Goal: Task Accomplishment & Management: Manage account settings

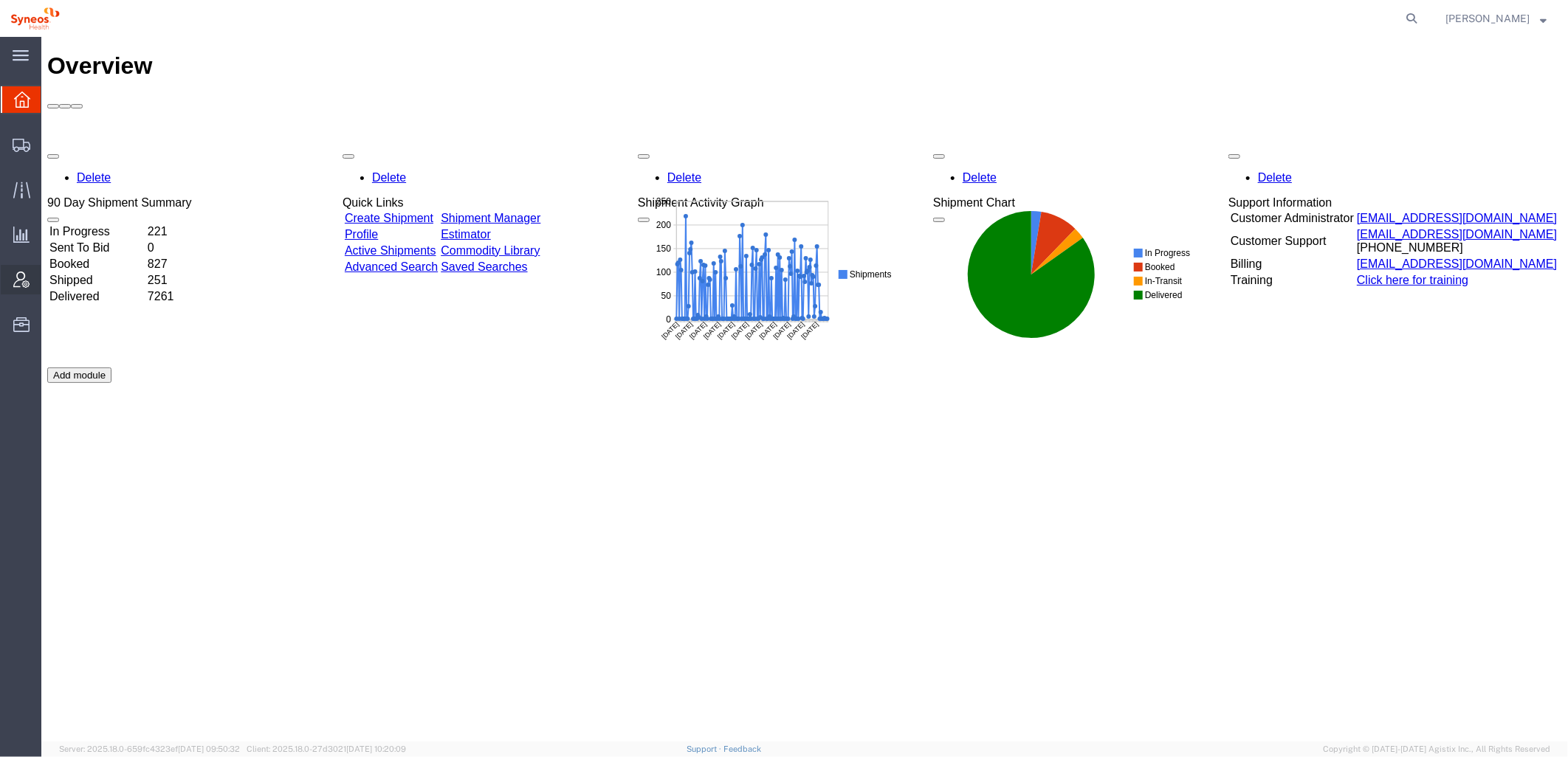
click at [25, 280] on icon at bounding box center [21, 279] width 16 height 16
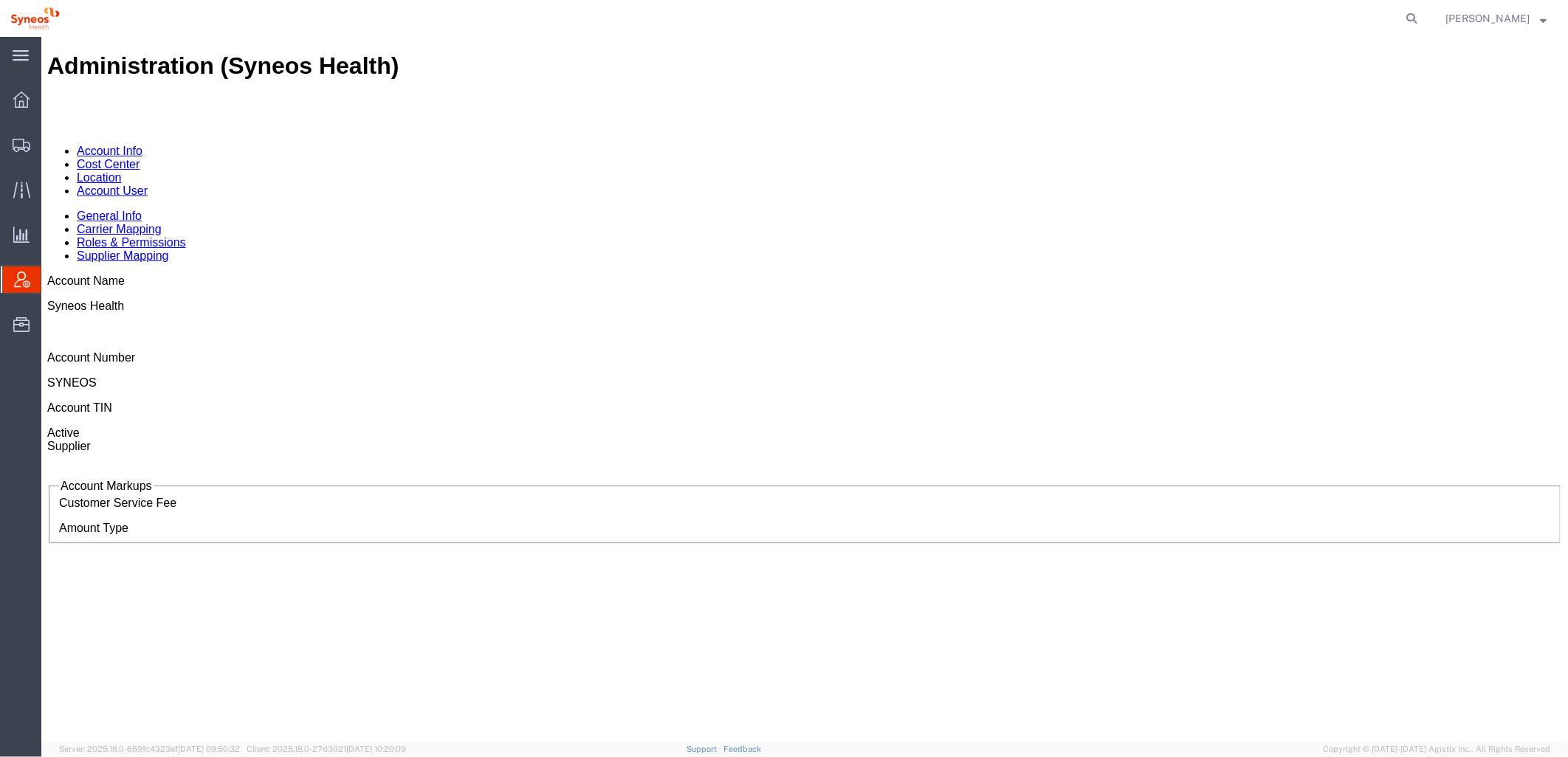
click at [139, 157] on link "Cost Center" at bounding box center [107, 164] width 63 height 12
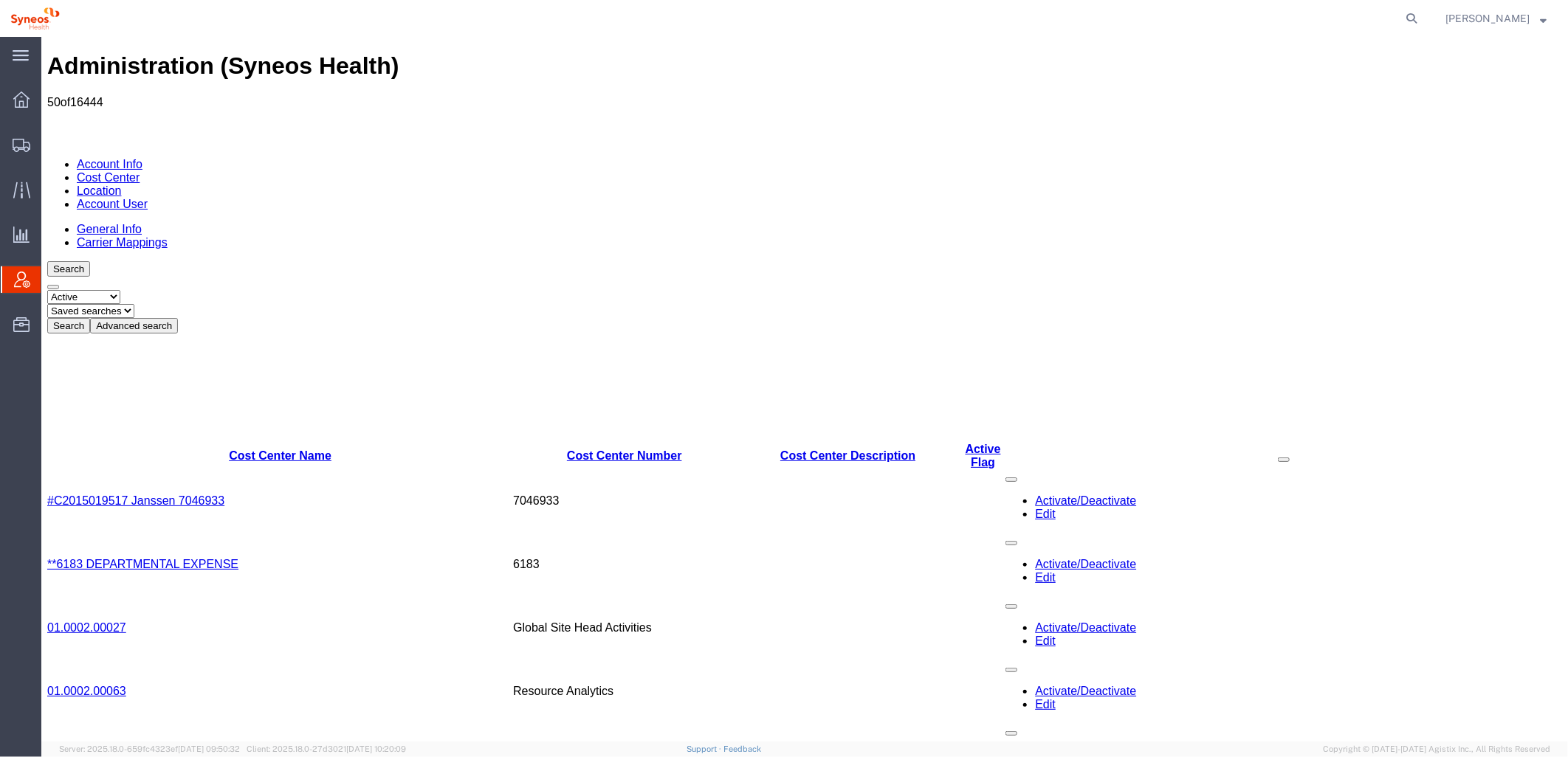
click at [178, 317] on button "Advanced search" at bounding box center [134, 325] width 88 height 15
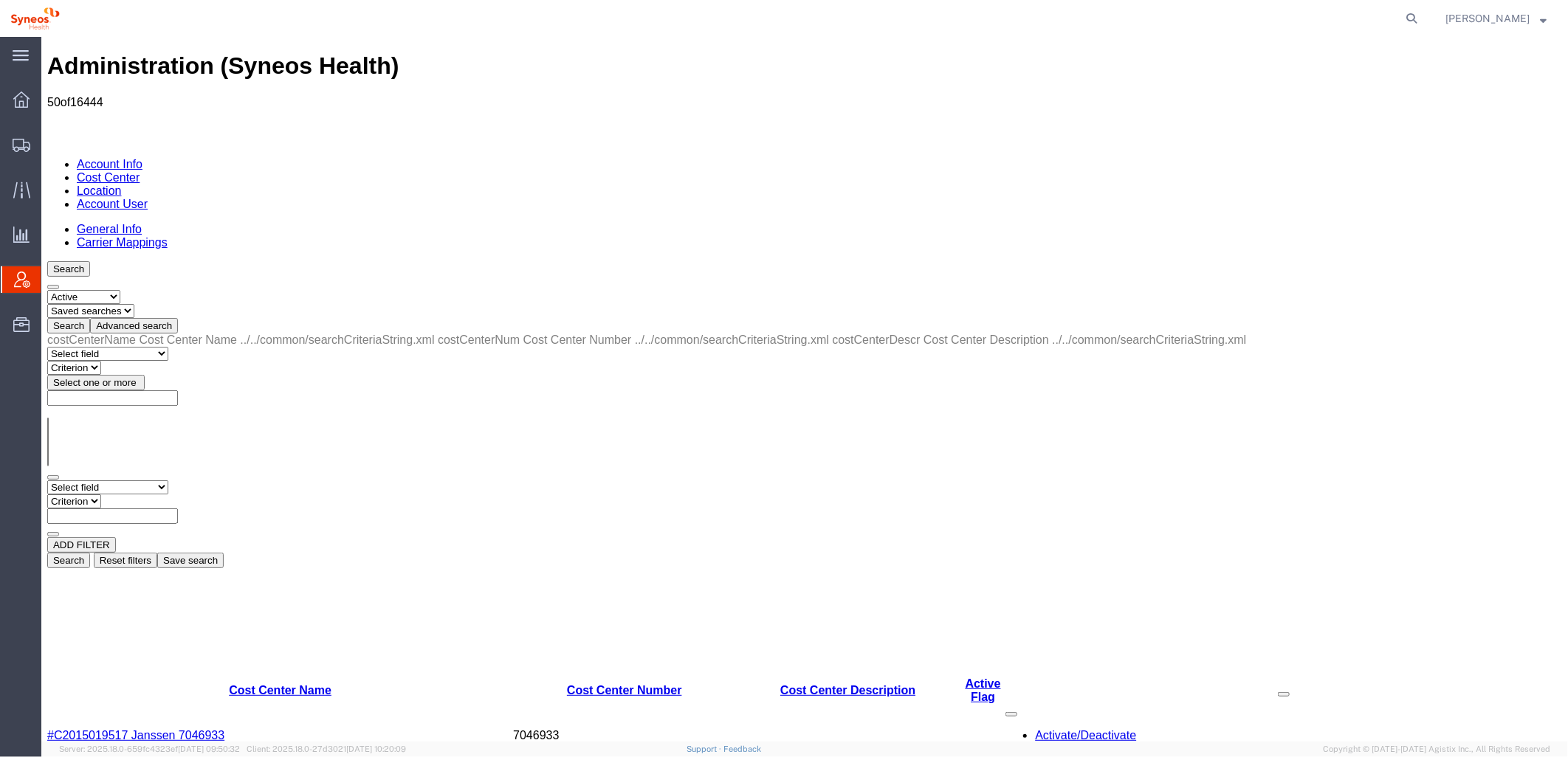
click at [96, 480] on select "Select field Cost Center Description Cost Center Name Cost Center Number" at bounding box center [107, 487] width 121 height 14
select select "costCenterDescr"
click at [46, 480] on select "Select field Cost Center Description Cost Center Name Cost Center Number" at bounding box center [107, 487] width 121 height 14
click at [135, 494] on select "Criterion contains does not contain is is blank is not blank starts with" at bounding box center [90, 501] width 89 height 14
select select "contains"
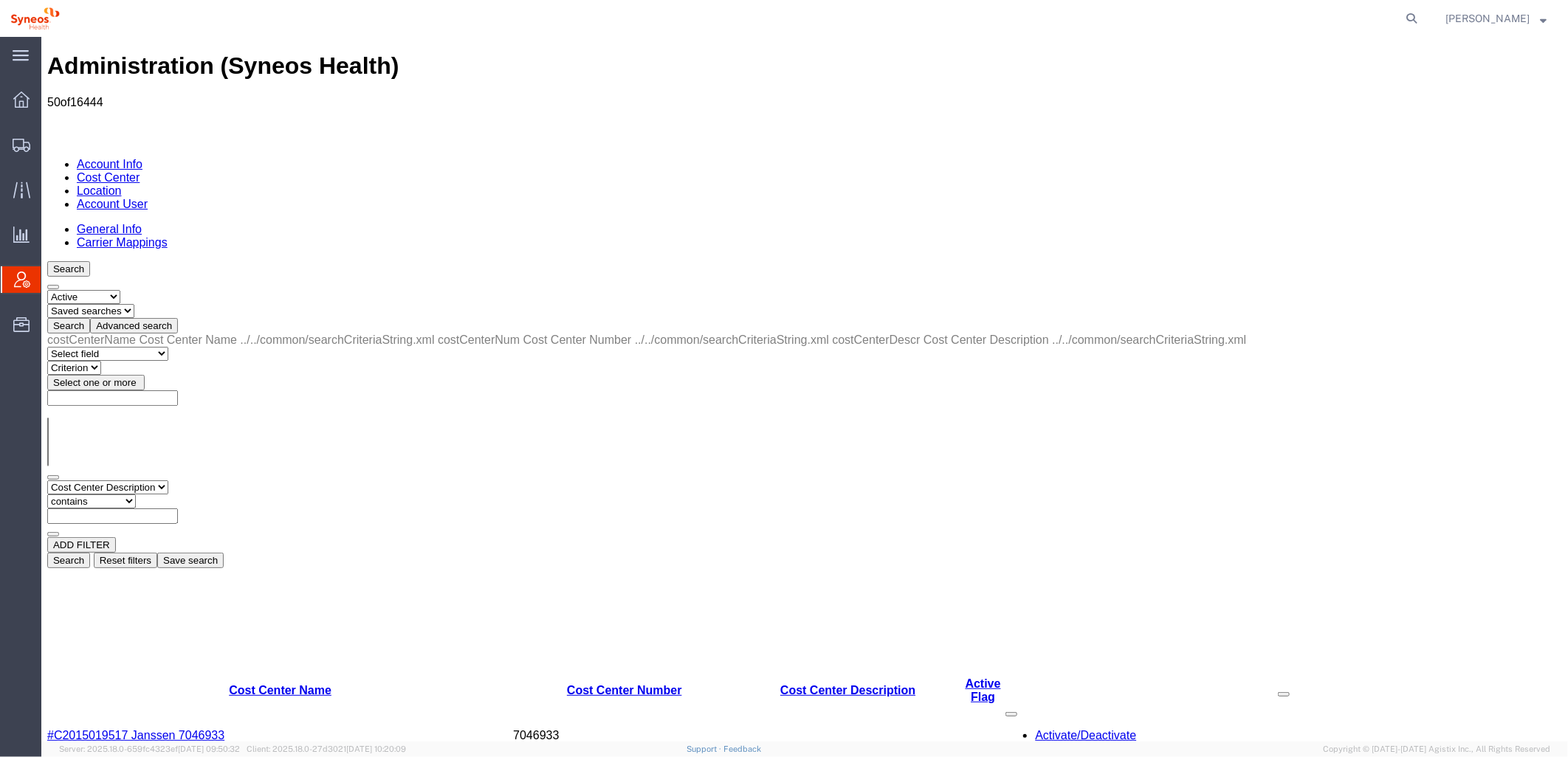
click at [135, 494] on select "Criterion contains does not contain is is blank is not blank starts with" at bounding box center [90, 501] width 89 height 14
click at [178, 508] on input "text" at bounding box center [111, 515] width 130 height 15
type input "5285"
click at [90, 552] on button "Search" at bounding box center [67, 559] width 42 height 15
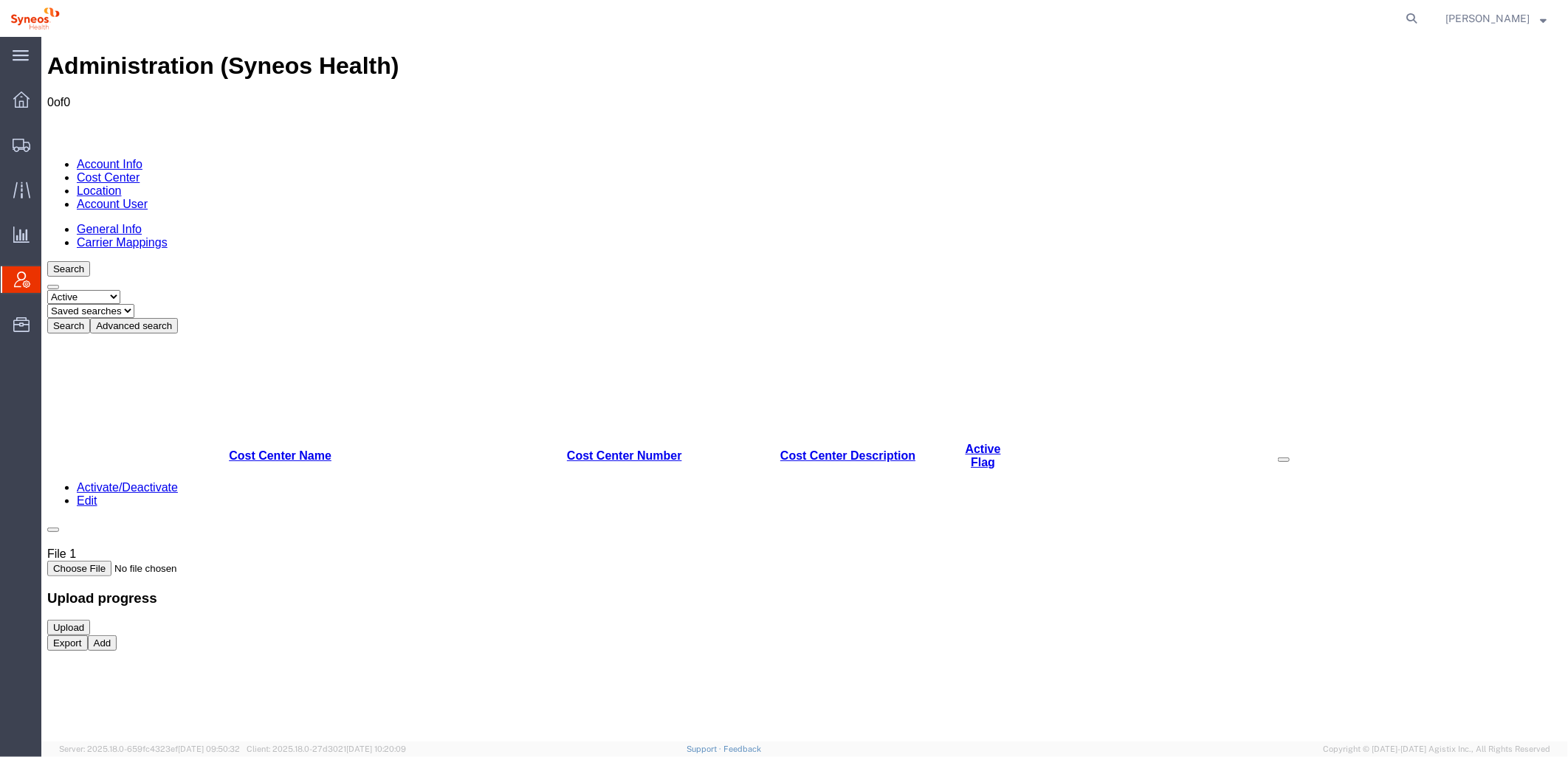
click at [120, 289] on select "Select status Active All Inactive" at bounding box center [83, 296] width 73 height 14
select select "ALL"
click at [46, 289] on select "Select status Active All Inactive" at bounding box center [83, 296] width 73 height 14
click at [178, 317] on button "Advanced search" at bounding box center [134, 325] width 88 height 15
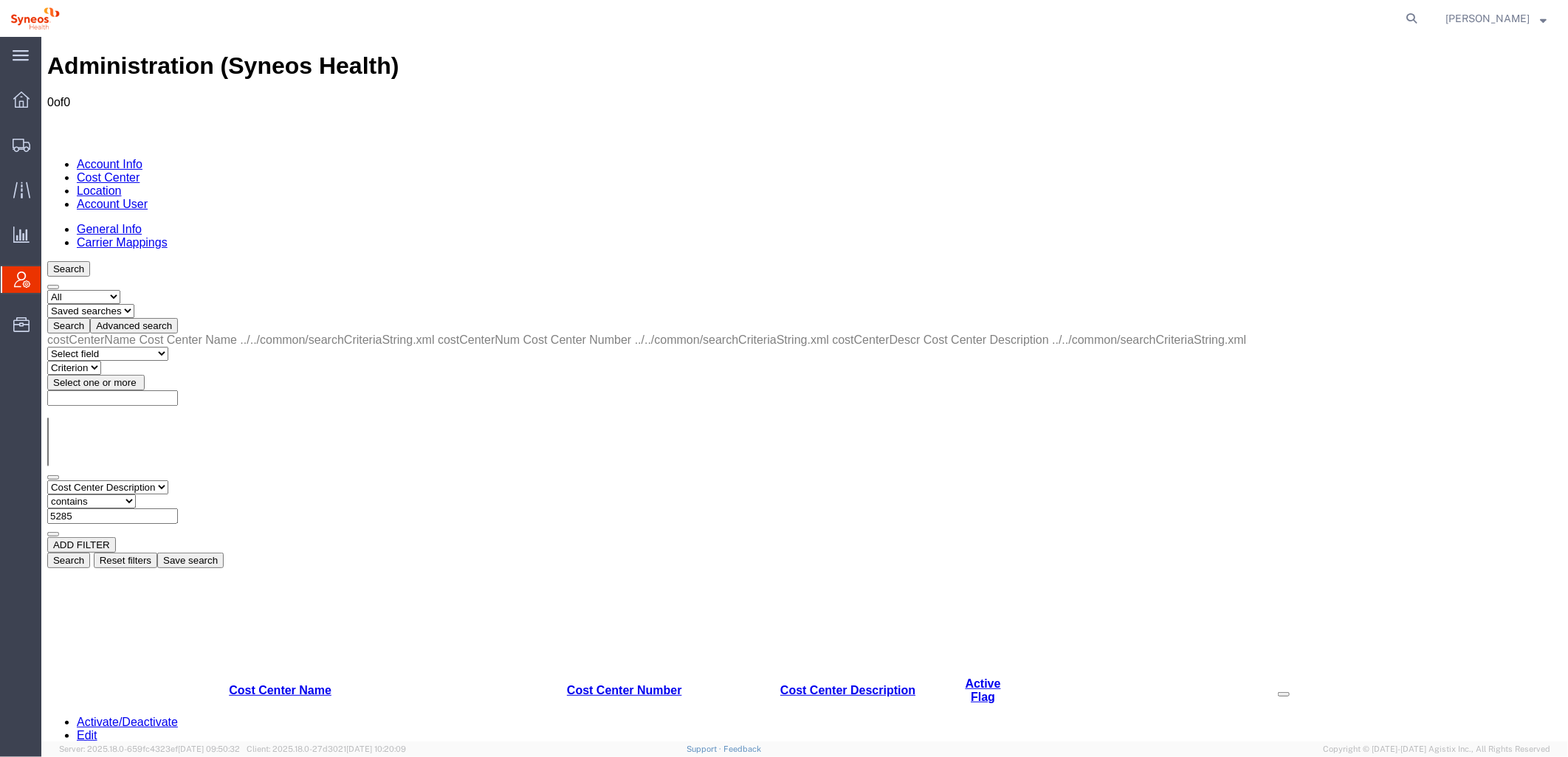
click at [178, 508] on input "5285" at bounding box center [111, 515] width 130 height 15
click at [90, 552] on button "Search" at bounding box center [67, 559] width 42 height 15
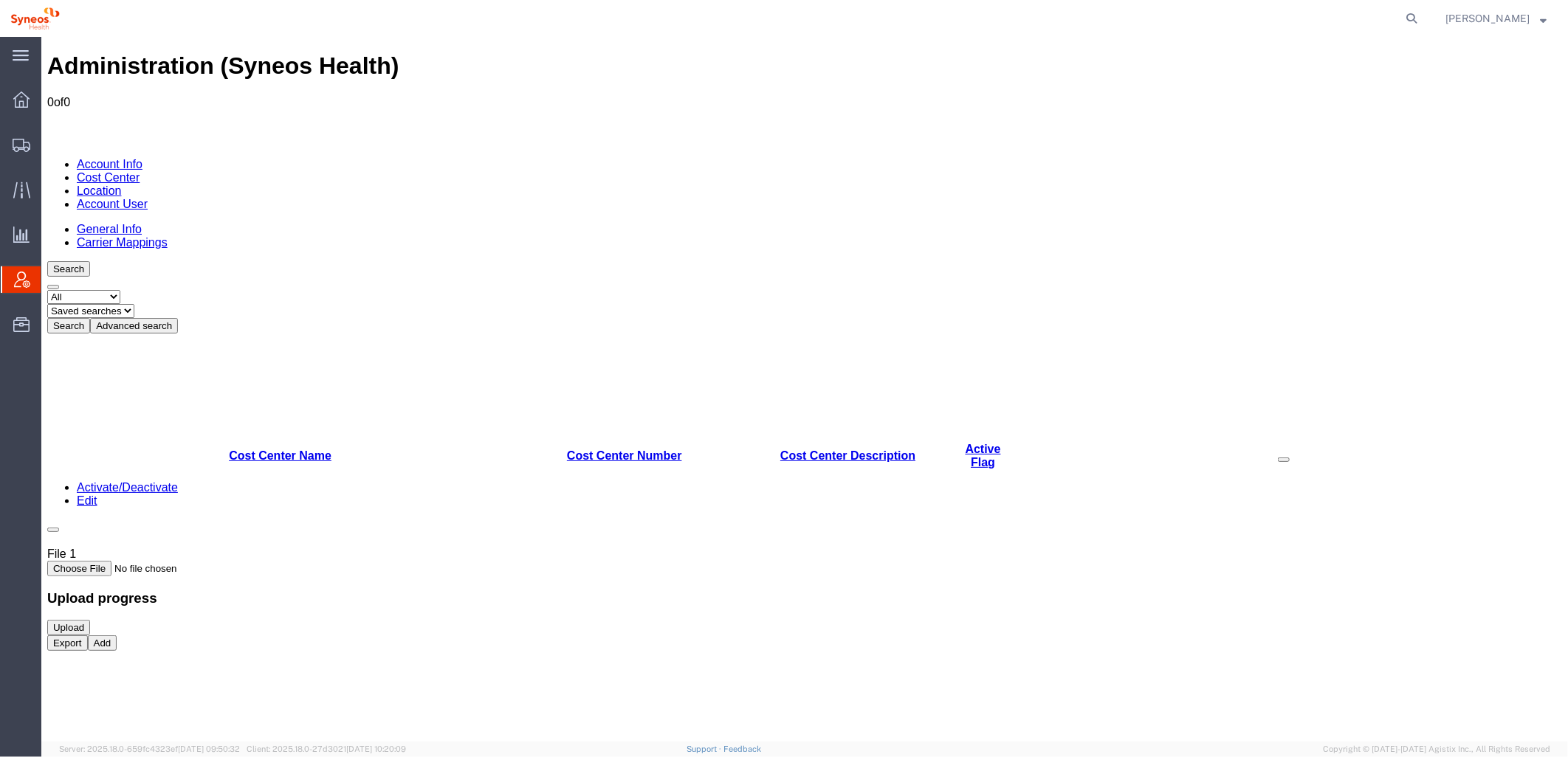
click at [178, 317] on button "Advanced search" at bounding box center [134, 325] width 88 height 15
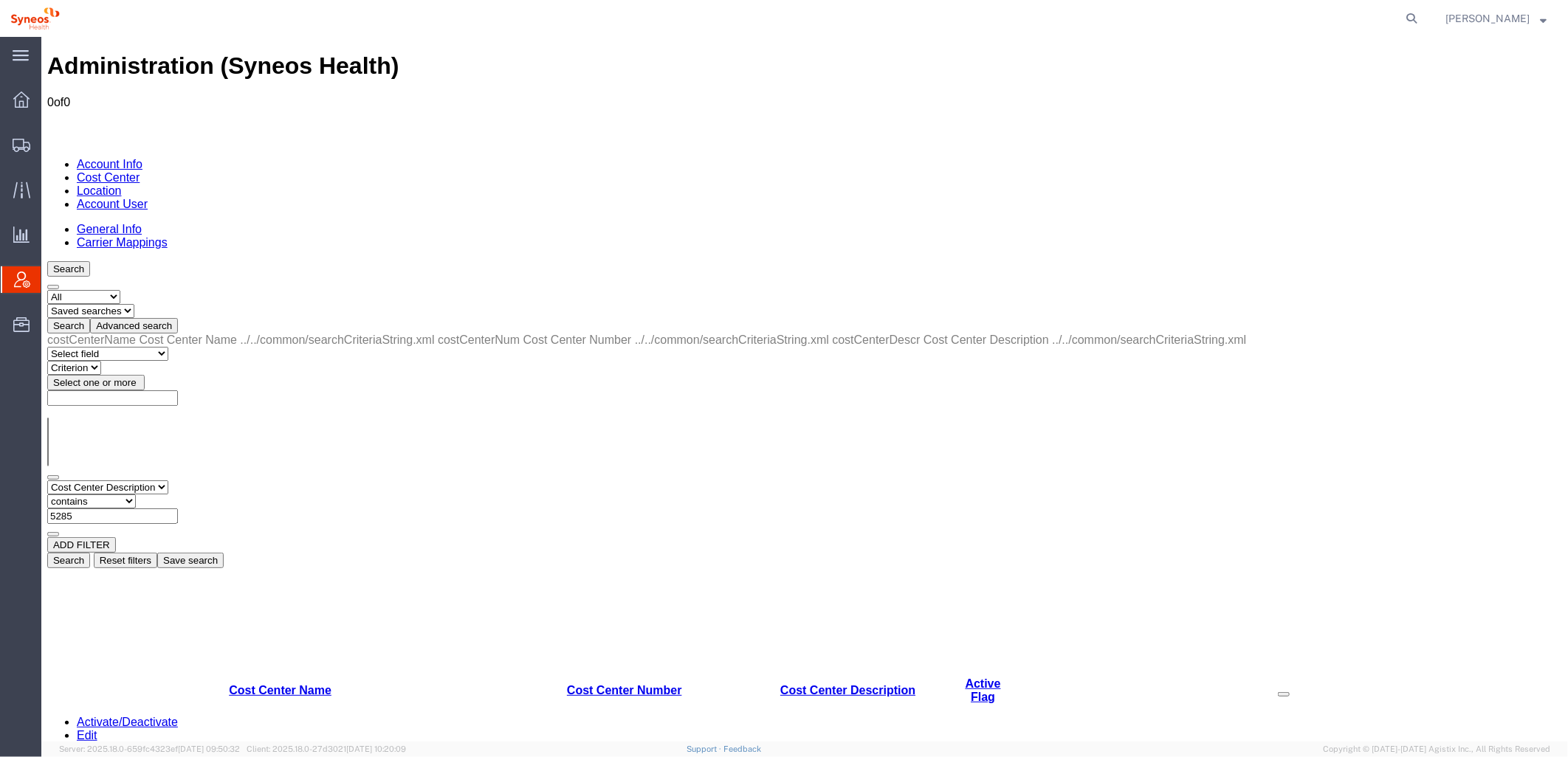
click at [168, 480] on select "Select field Cost Center Description Cost Center Name Cost Center Number" at bounding box center [107, 487] width 121 height 14
select select "costCenterName"
click at [46, 480] on select "Select field Cost Center Description Cost Center Name Cost Center Number" at bounding box center [107, 487] width 121 height 14
drag, startPoint x: 334, startPoint y: 228, endPoint x: 344, endPoint y: 228, distance: 10.0
click at [178, 508] on input "text" at bounding box center [111, 515] width 130 height 15
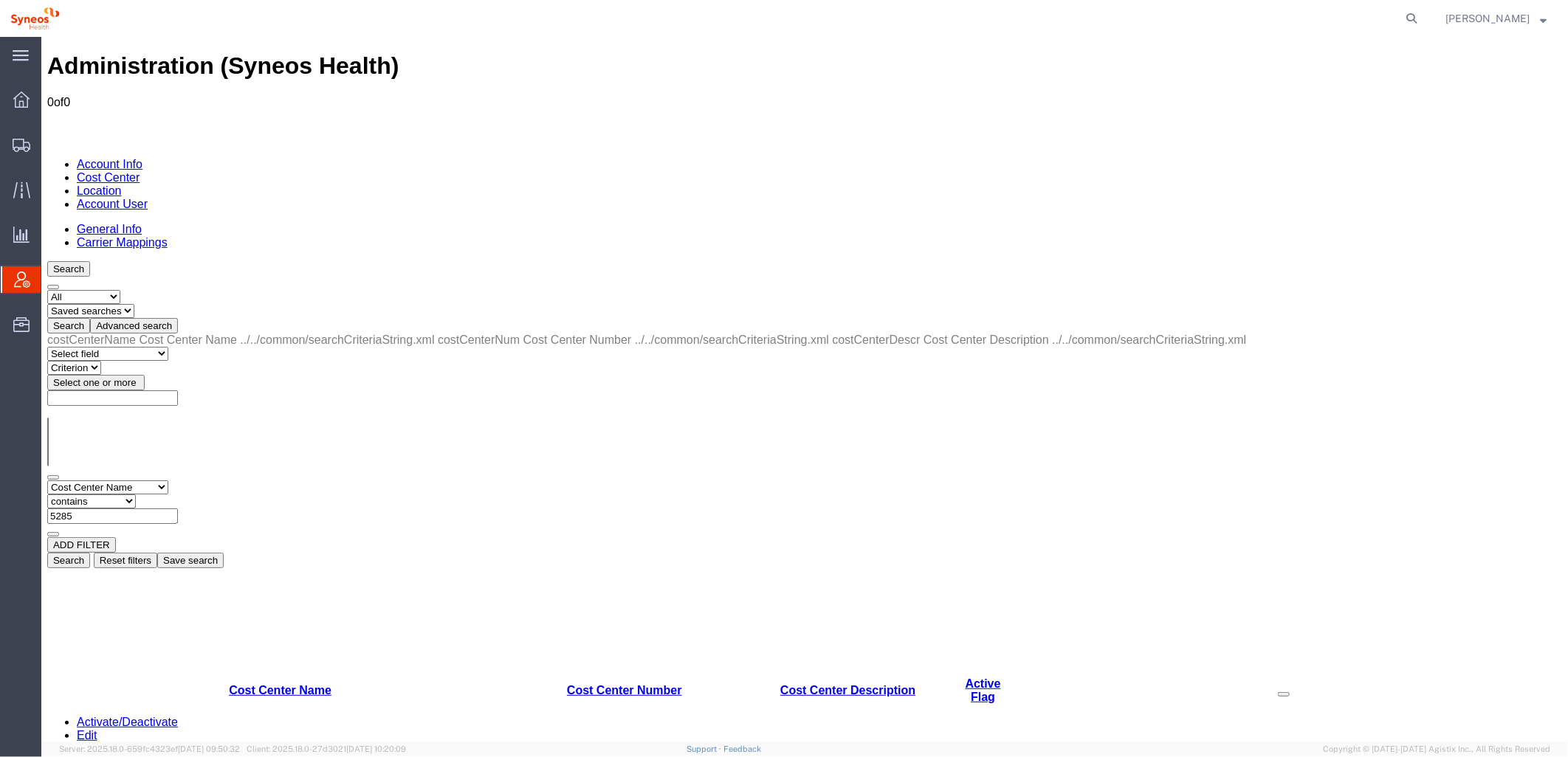
type input "5285"
click at [90, 552] on button "Search" at bounding box center [67, 559] width 42 height 15
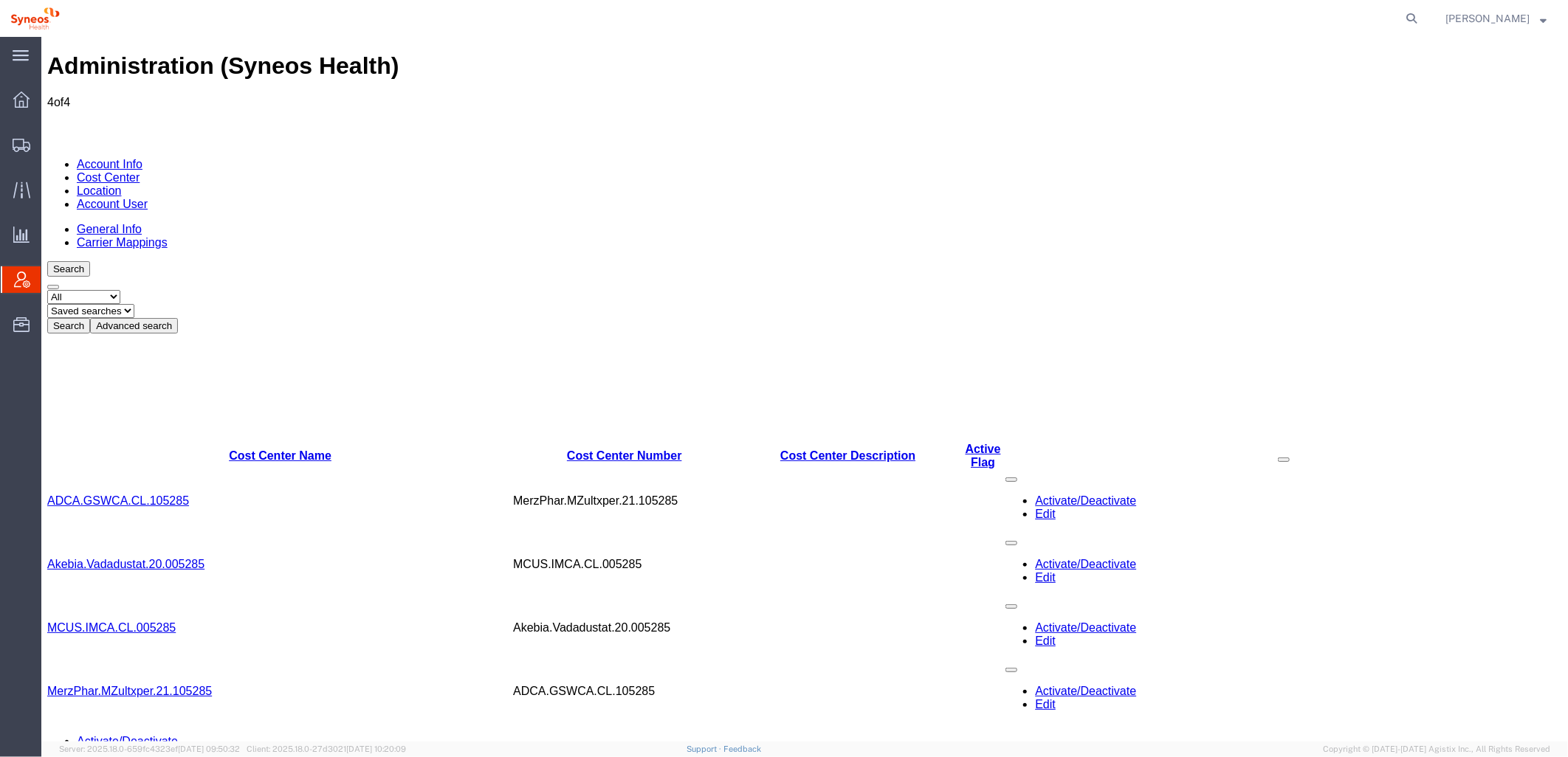
click at [178, 317] on button "Advanced search" at bounding box center [134, 325] width 88 height 15
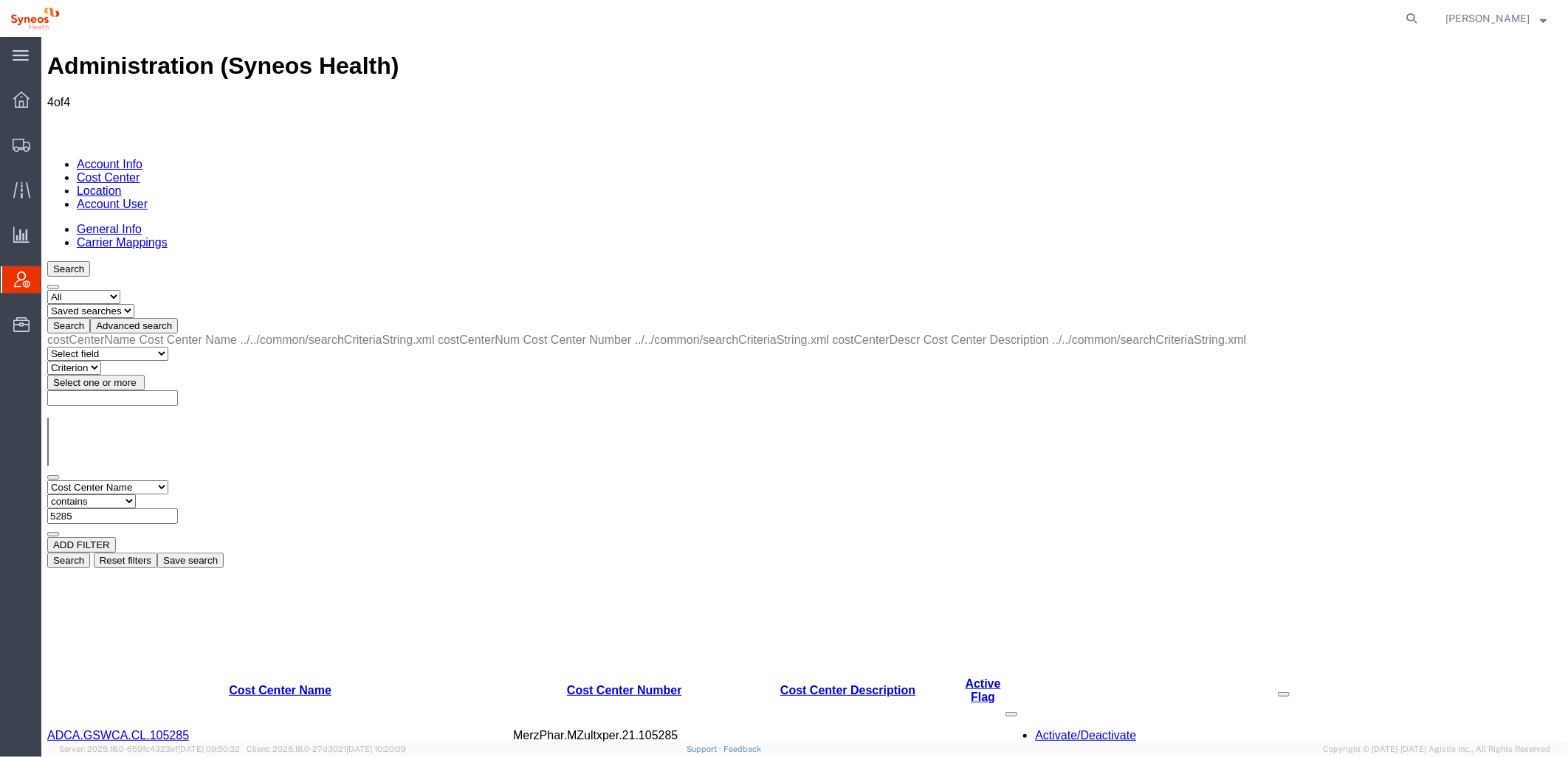
click at [159, 480] on select "Select field Cost Center Description Cost Center Name Cost Center Number" at bounding box center [107, 487] width 121 height 14
select select "costCenterNum"
click at [46, 480] on select "Select field Cost Center Description Cost Center Name Cost Center Number" at bounding box center [107, 487] width 121 height 14
click at [178, 508] on input "text" at bounding box center [111, 515] width 130 height 15
type input "5285"
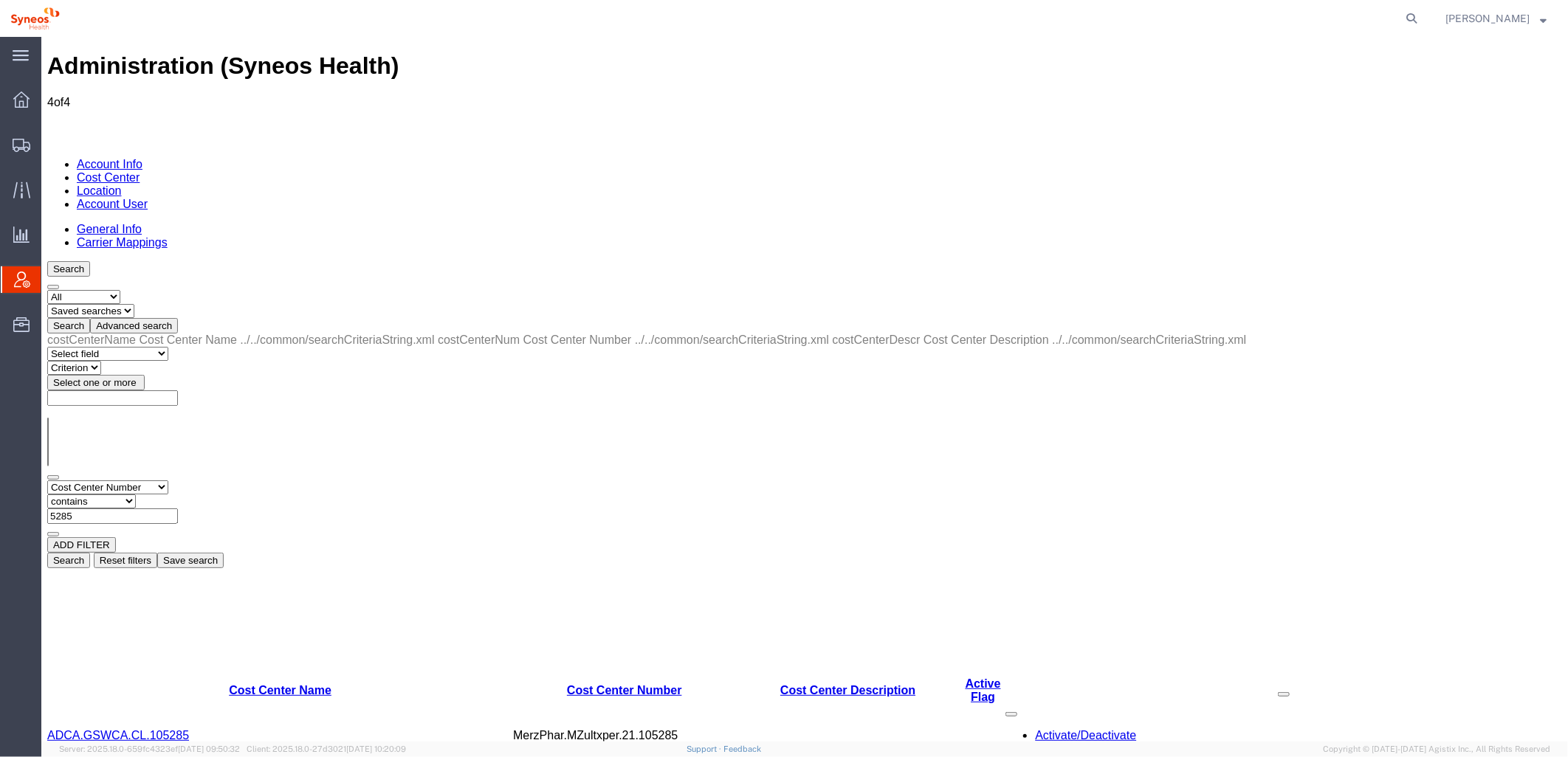
click at [90, 552] on button "Search" at bounding box center [67, 559] width 42 height 15
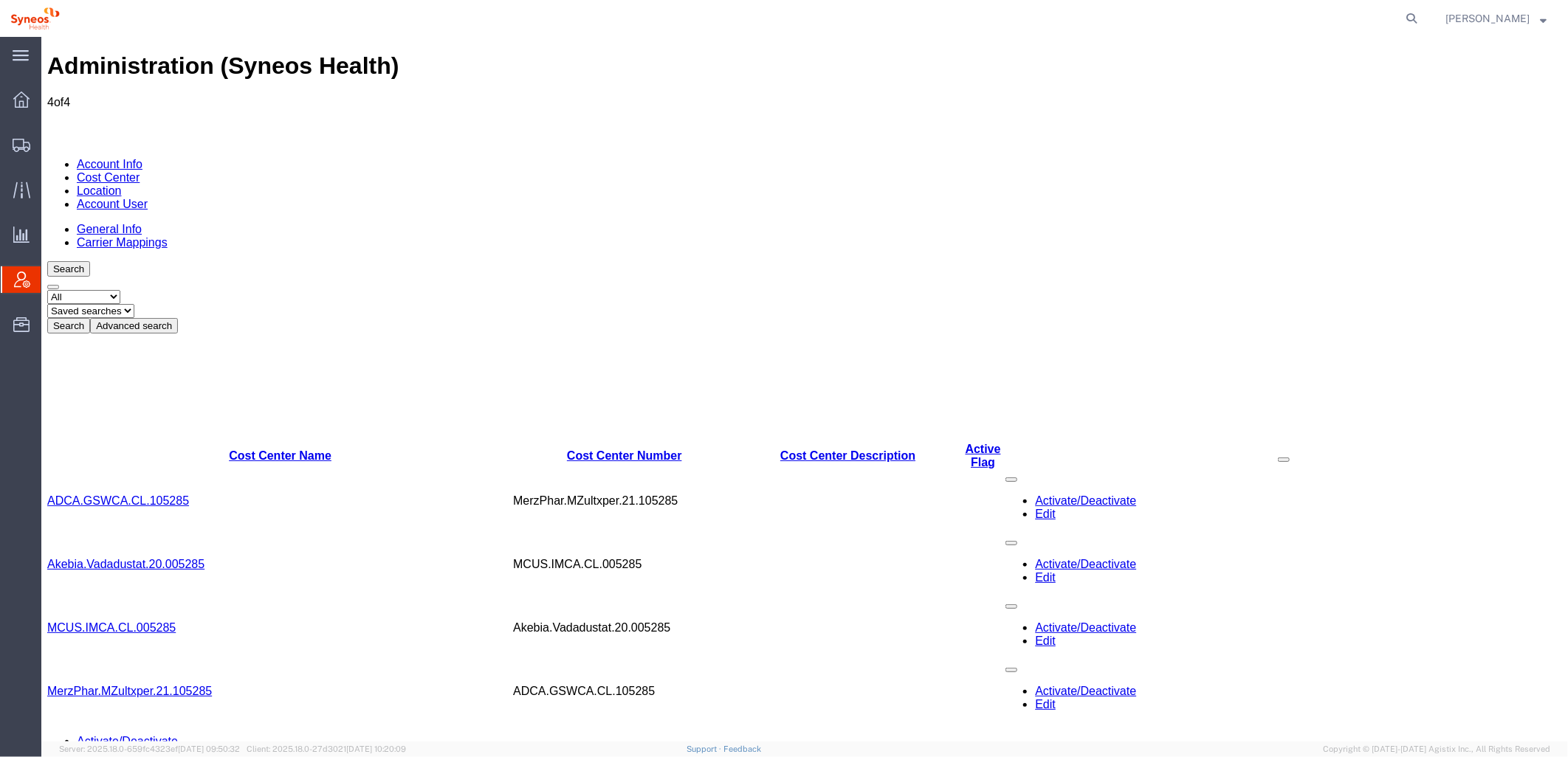
click at [178, 317] on button "Advanced search" at bounding box center [134, 325] width 88 height 15
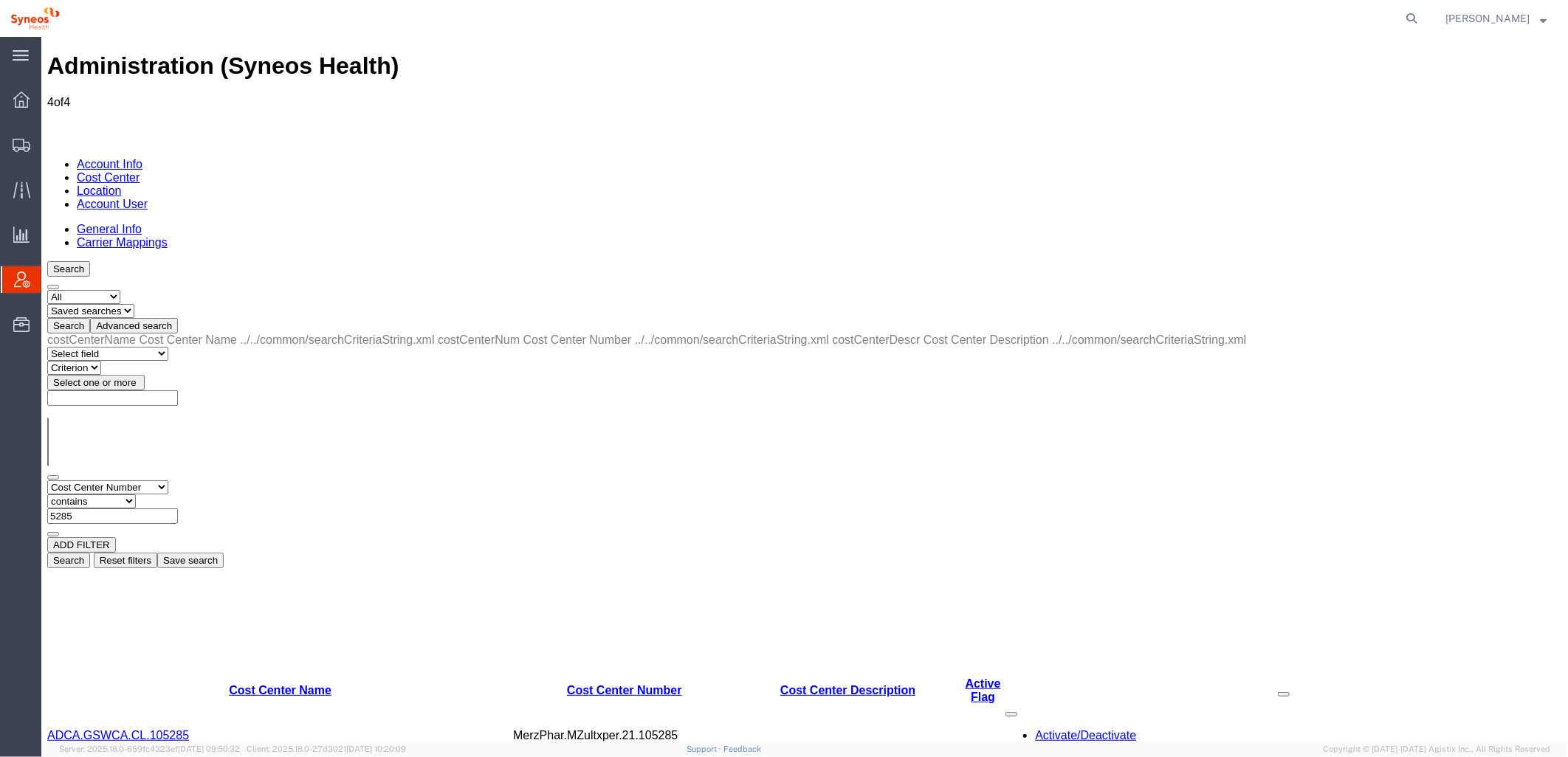
drag, startPoint x: 1541, startPoint y: 714, endPoint x: 1262, endPoint y: 284, distance: 512.6
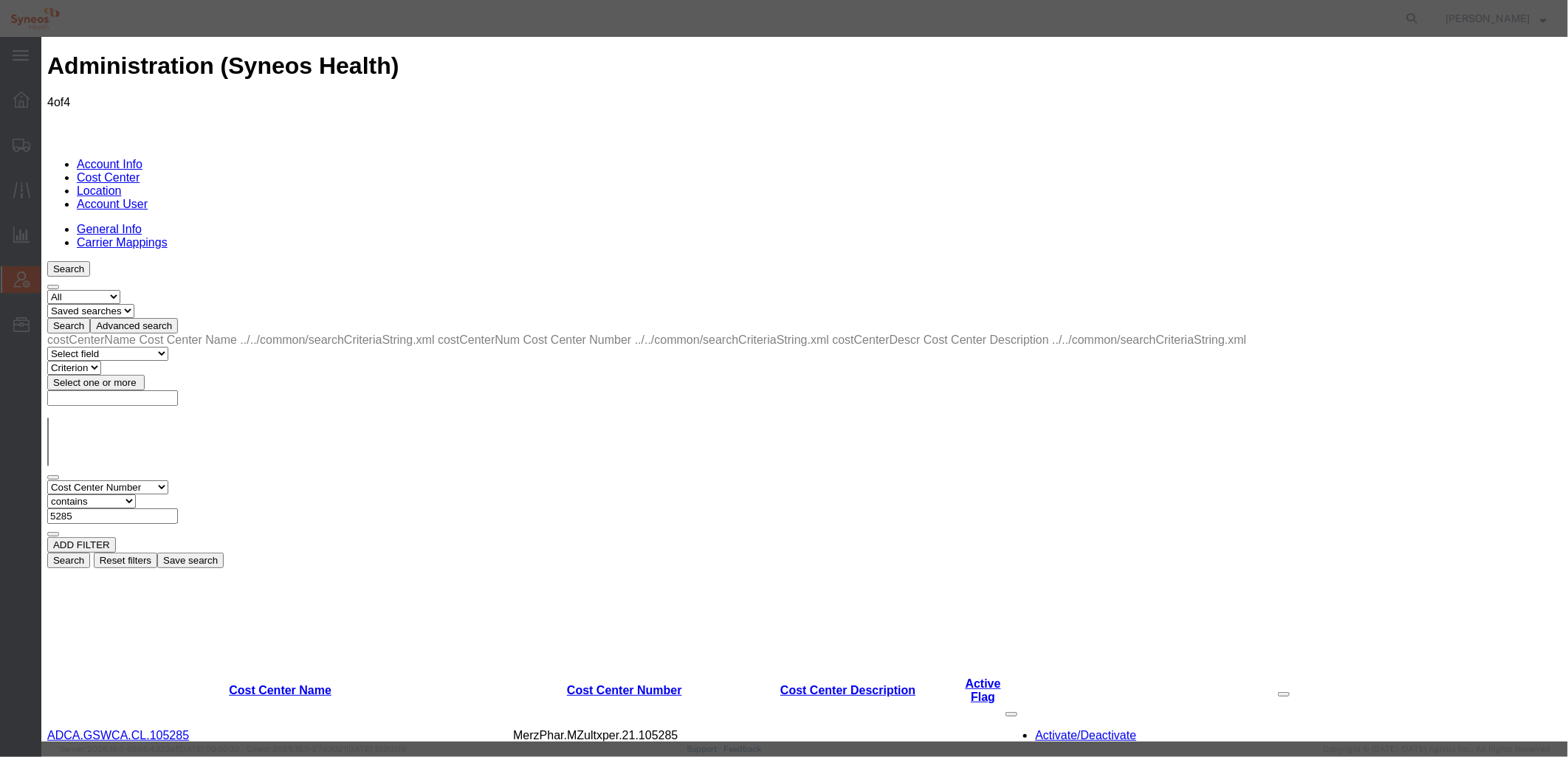
select select "COSTCENTER"
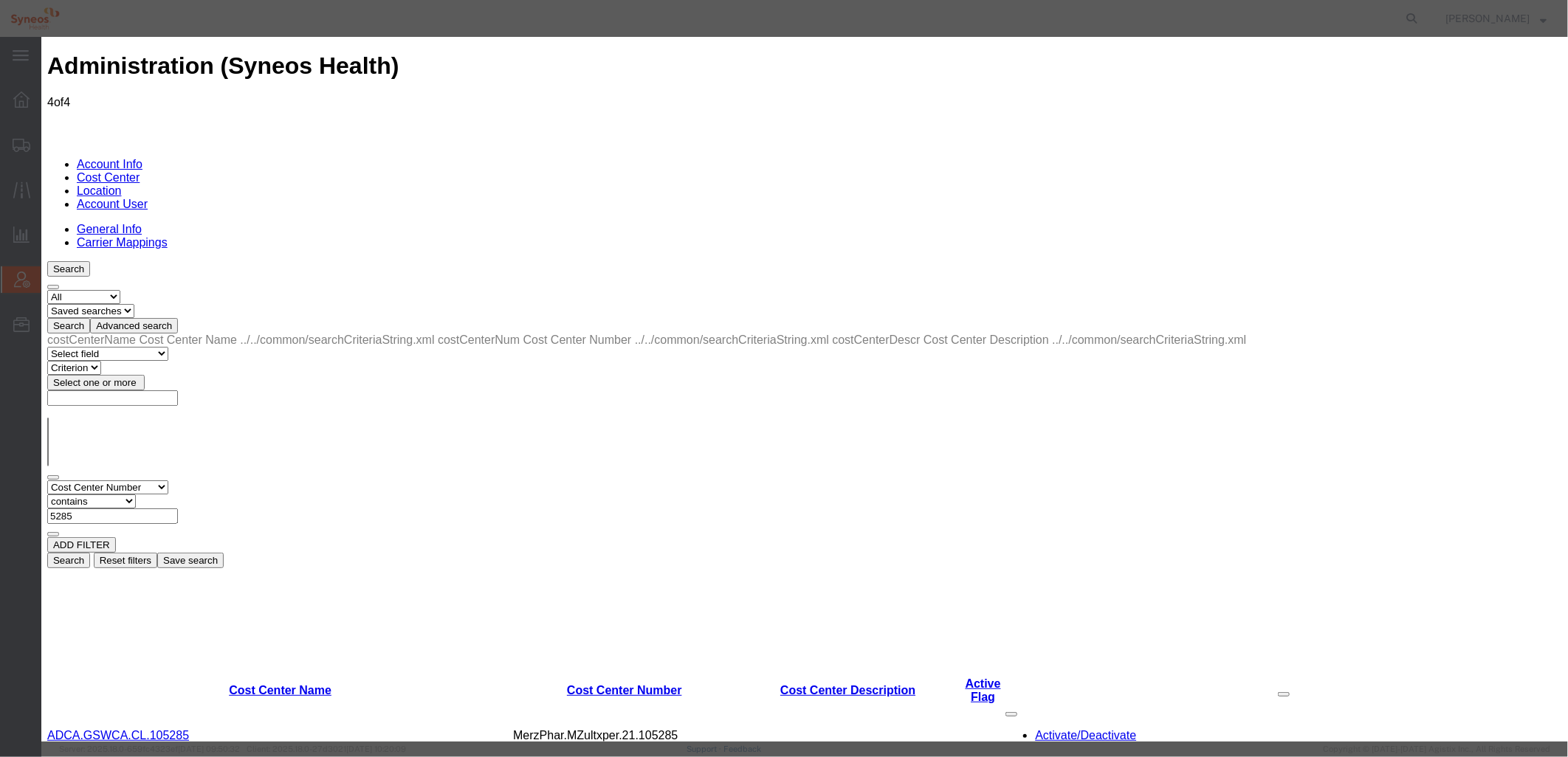
paste input "JnJ Imaavy EC - 5285"
type input "JnJ Imaavy EC - 5285"
paste input "JnJ Imaavy EC - 5285"
type input "JnJ Imaavy EC - 5285"
paste textarea "JnJ Imaavy EC - 5285"
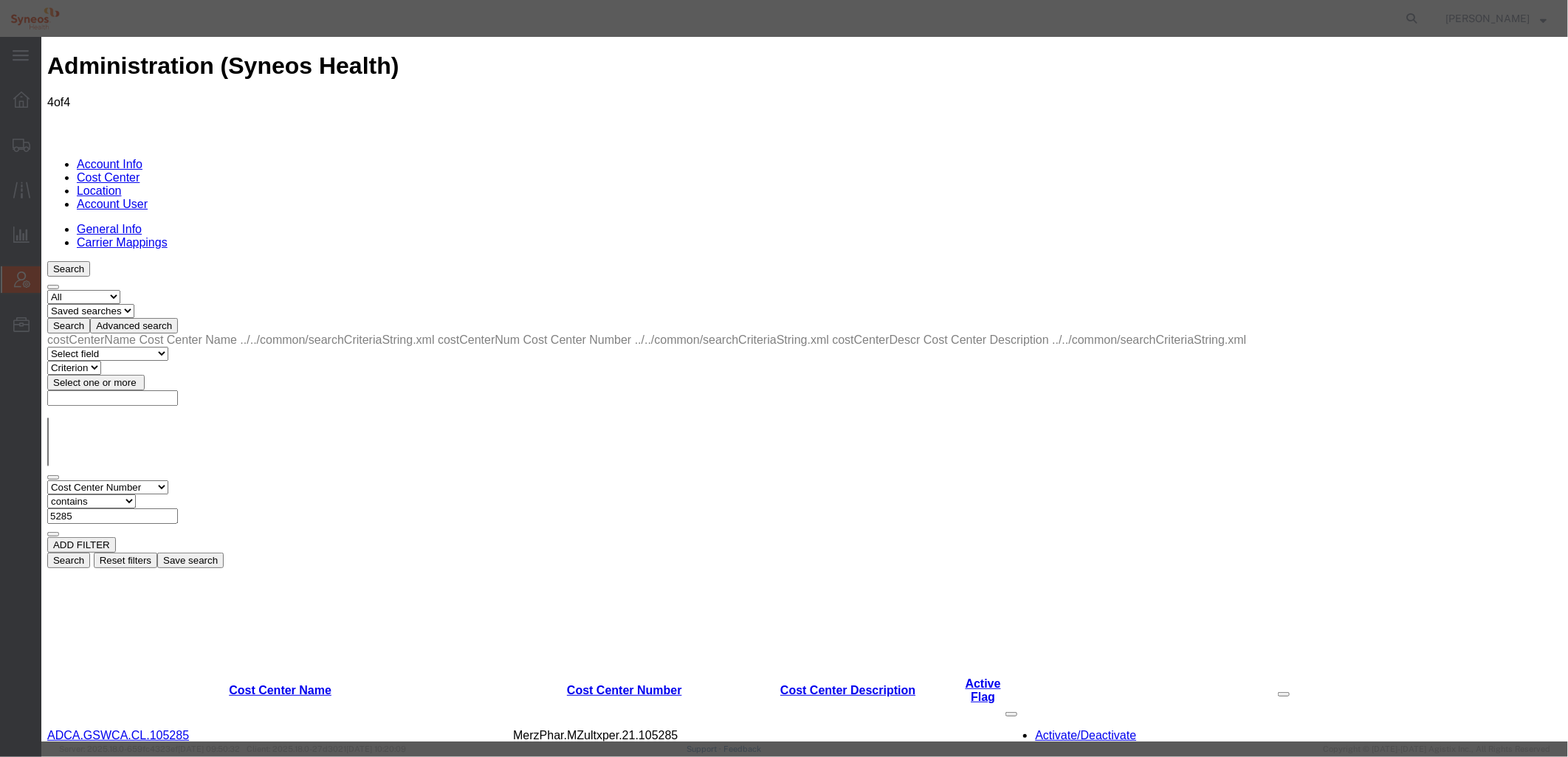
type textarea "JnJ Imaavy EC - 5285"
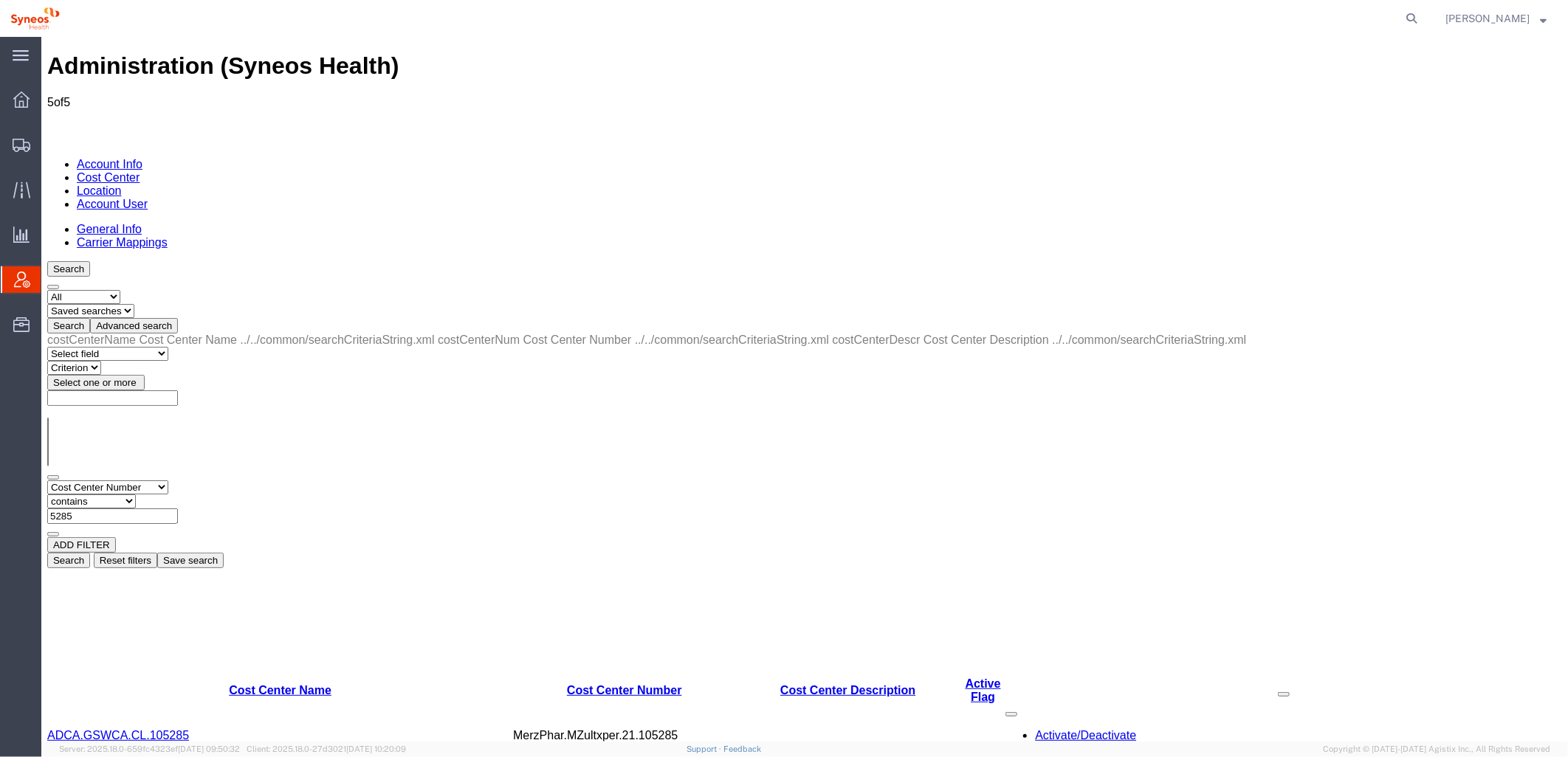
drag, startPoint x: 42, startPoint y: 370, endPoint x: 142, endPoint y: 384, distance: 101.0
drag, startPoint x: 142, startPoint y: 384, endPoint x: 207, endPoint y: 365, distance: 67.7
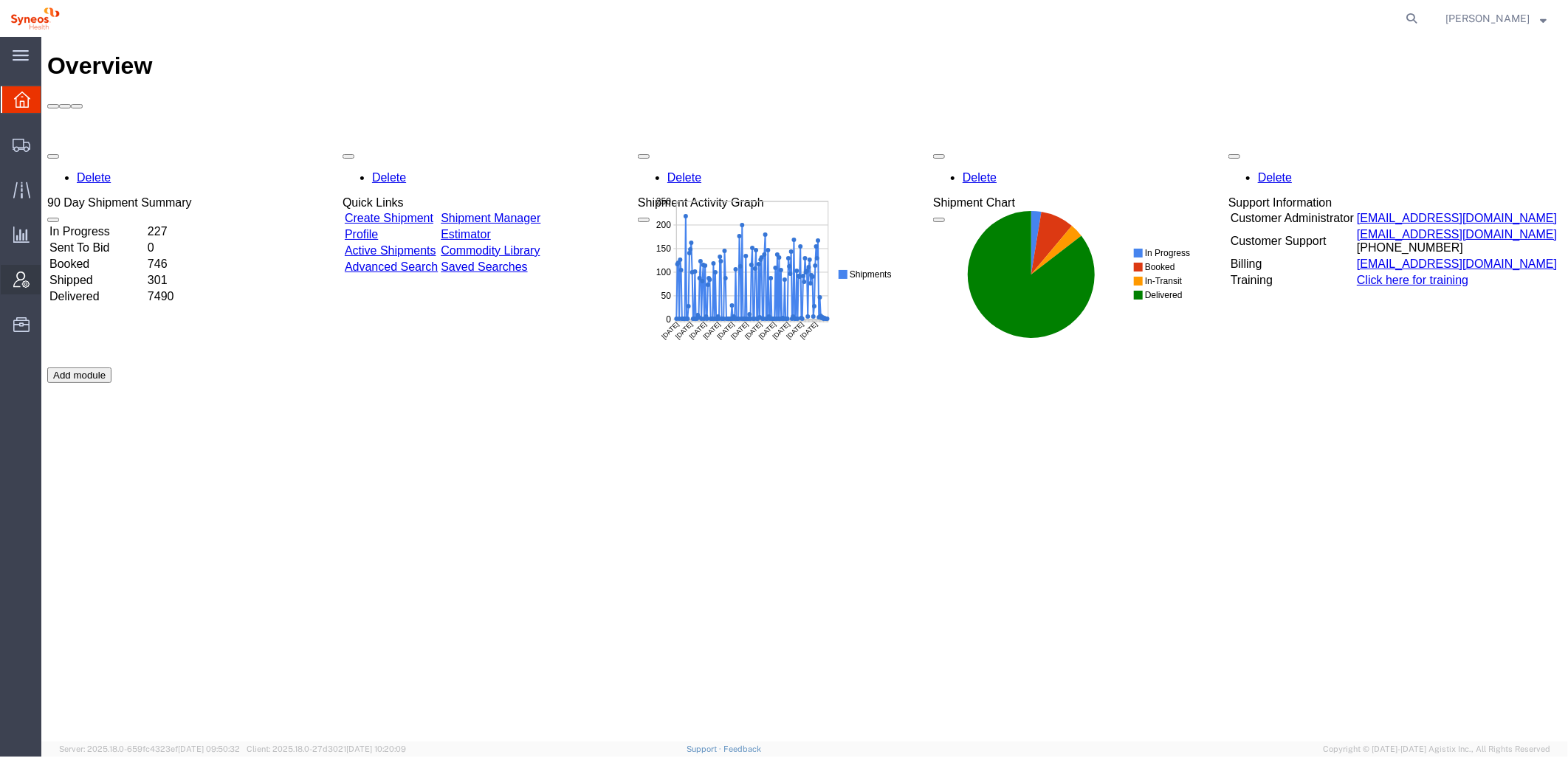
click at [19, 283] on icon at bounding box center [21, 279] width 16 height 16
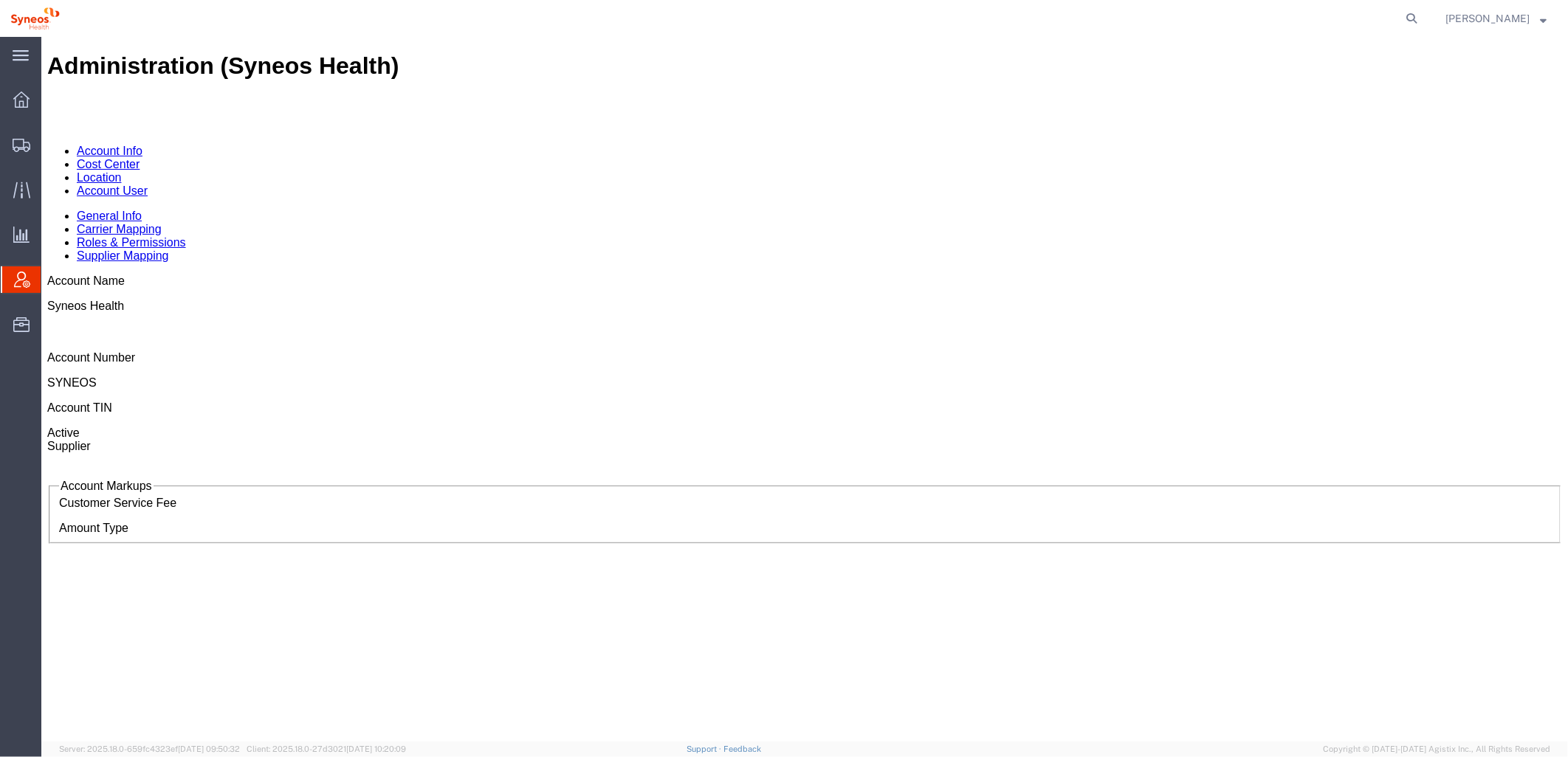
click at [147, 184] on link "Account User" at bounding box center [112, 190] width 71 height 12
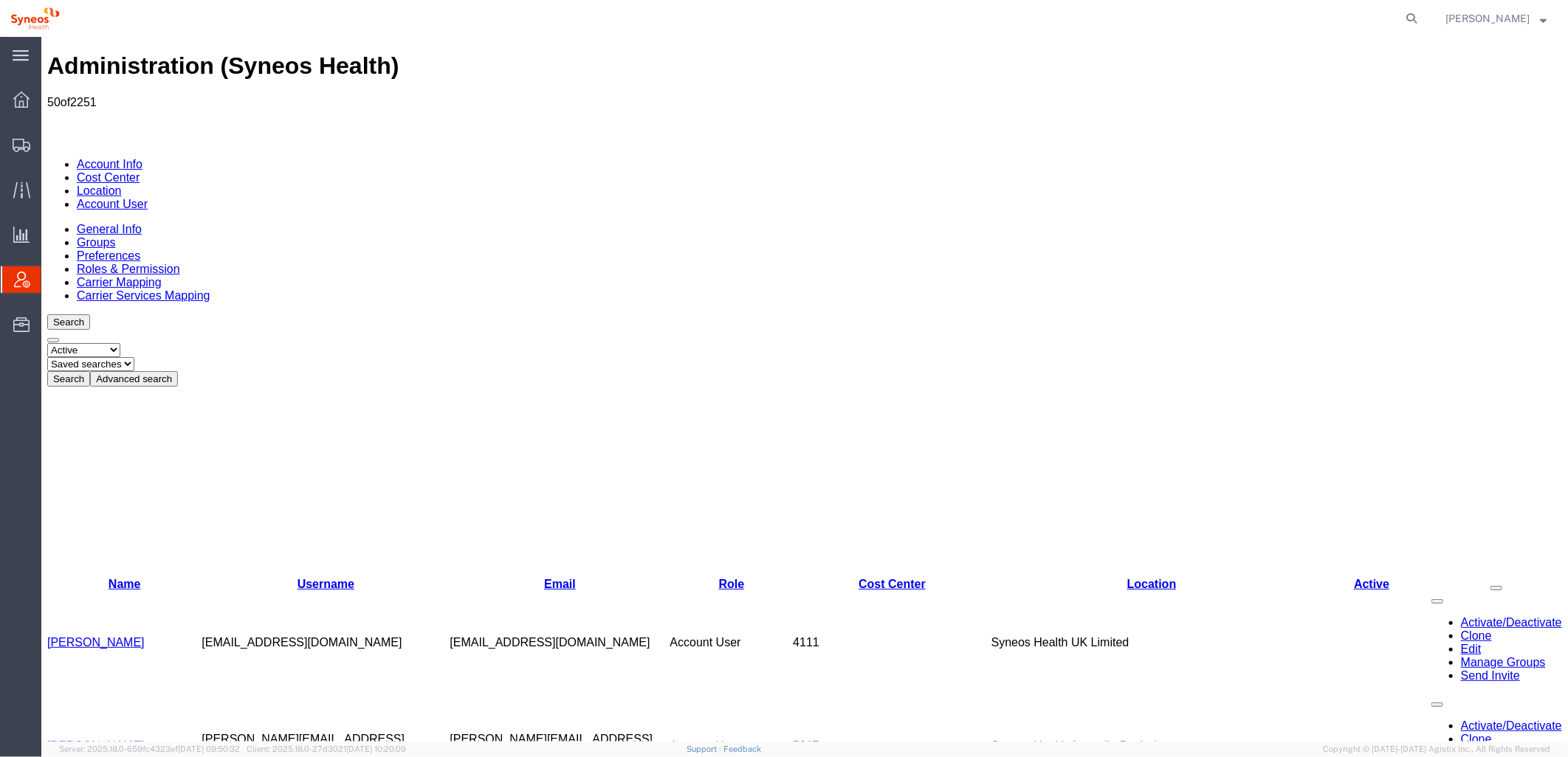
click at [178, 370] on button "Advanced search" at bounding box center [134, 378] width 88 height 15
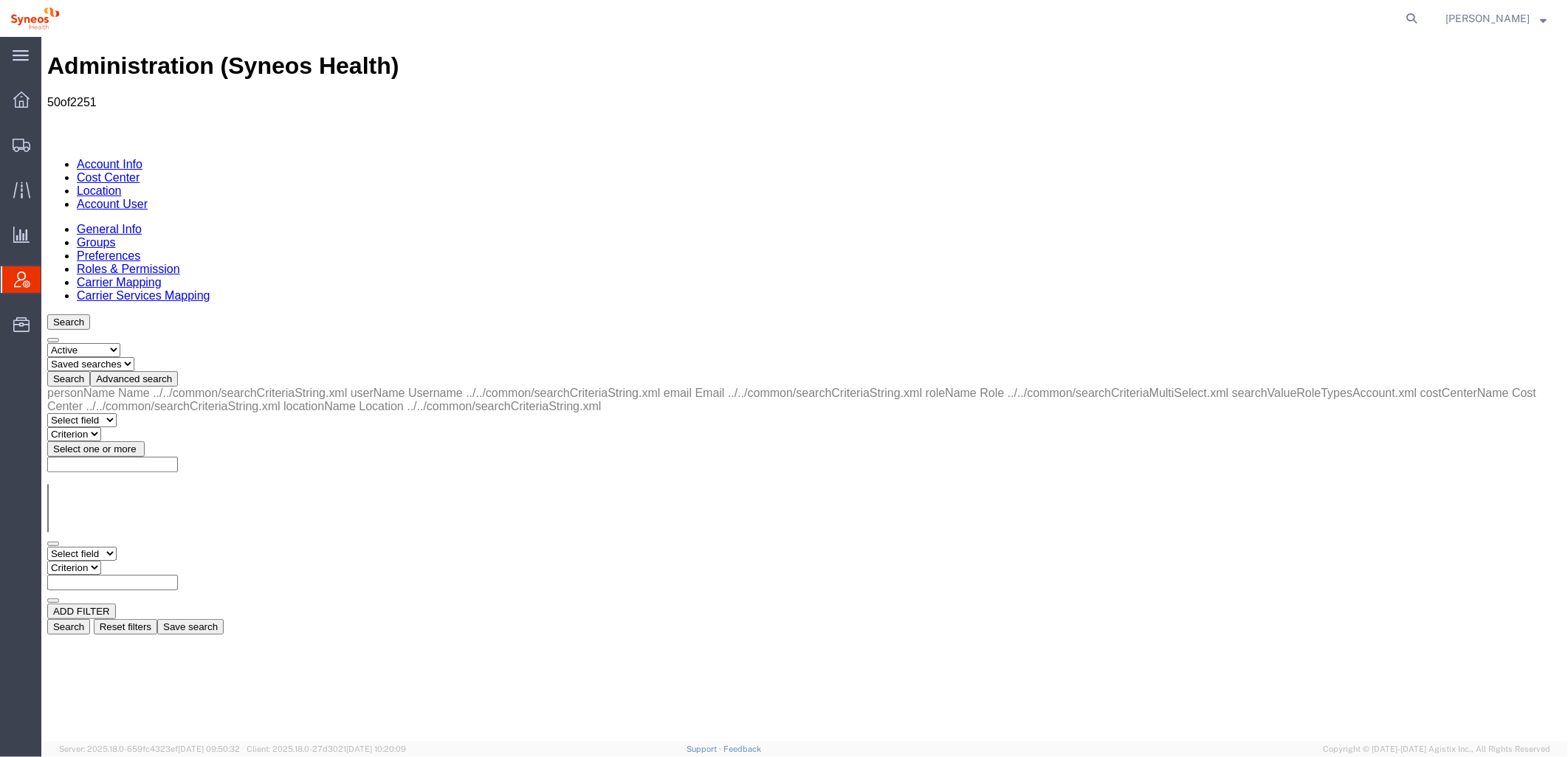
click at [90, 546] on select "Select field Cost Center Email Location Name Role Username" at bounding box center [81, 553] width 69 height 14
select select "locationName"
click at [46, 546] on select "Select field Cost Center Email Location Name Role Username" at bounding box center [81, 553] width 69 height 14
click at [135, 560] on select "Criterion contains does not contain is is blank is not blank starts with" at bounding box center [90, 567] width 89 height 14
select select "contains"
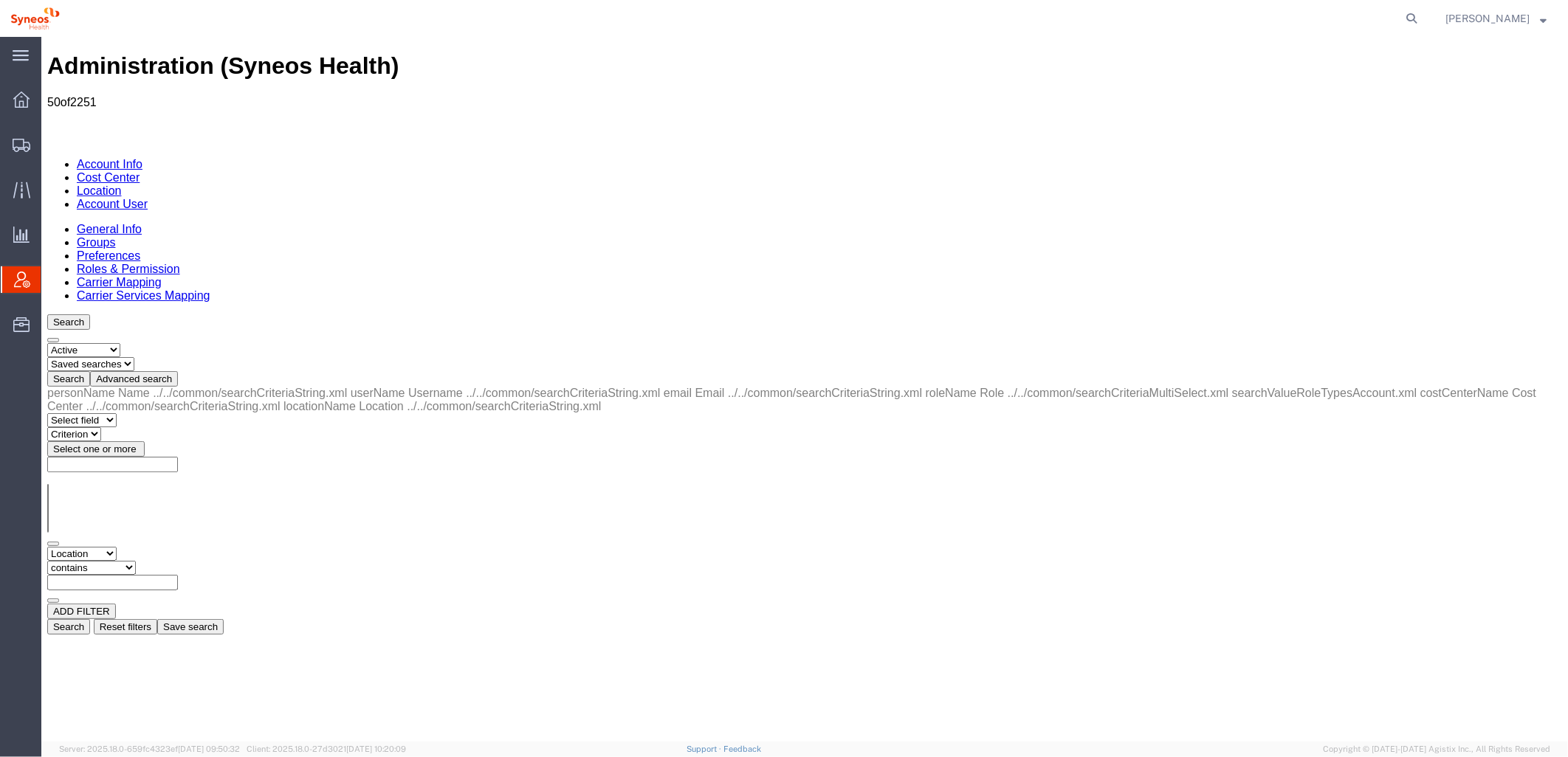
click at [135, 560] on select "Criterion contains does not contain is is blank is not blank starts with" at bounding box center [90, 567] width 89 height 14
click at [178, 574] on input "text" at bounding box center [111, 582] width 130 height 15
type input "zdnu"
click at [90, 618] on button "Search" at bounding box center [67, 626] width 42 height 15
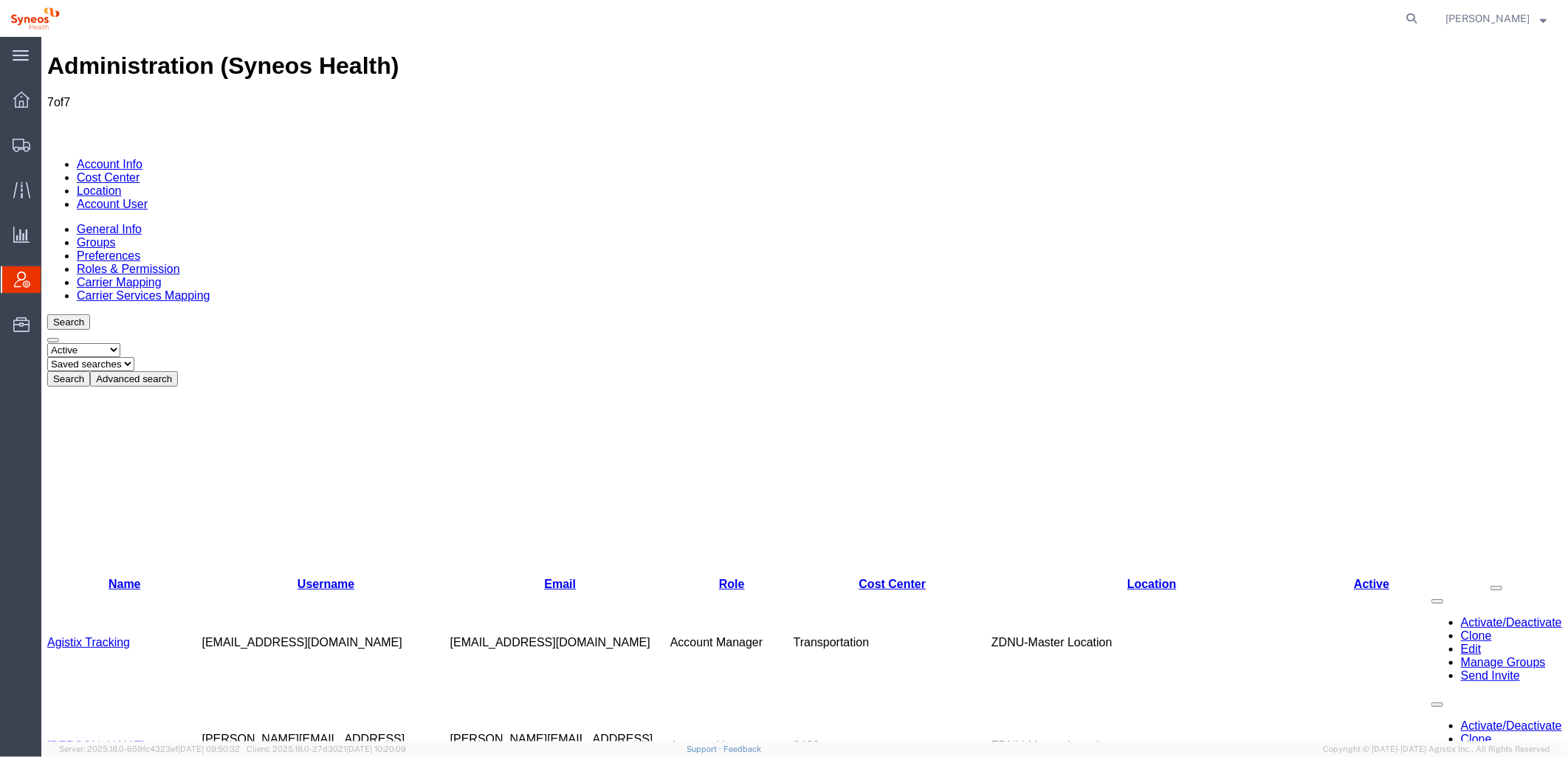
click at [123, 738] on link "[PERSON_NAME]" at bounding box center [95, 745] width 97 height 12
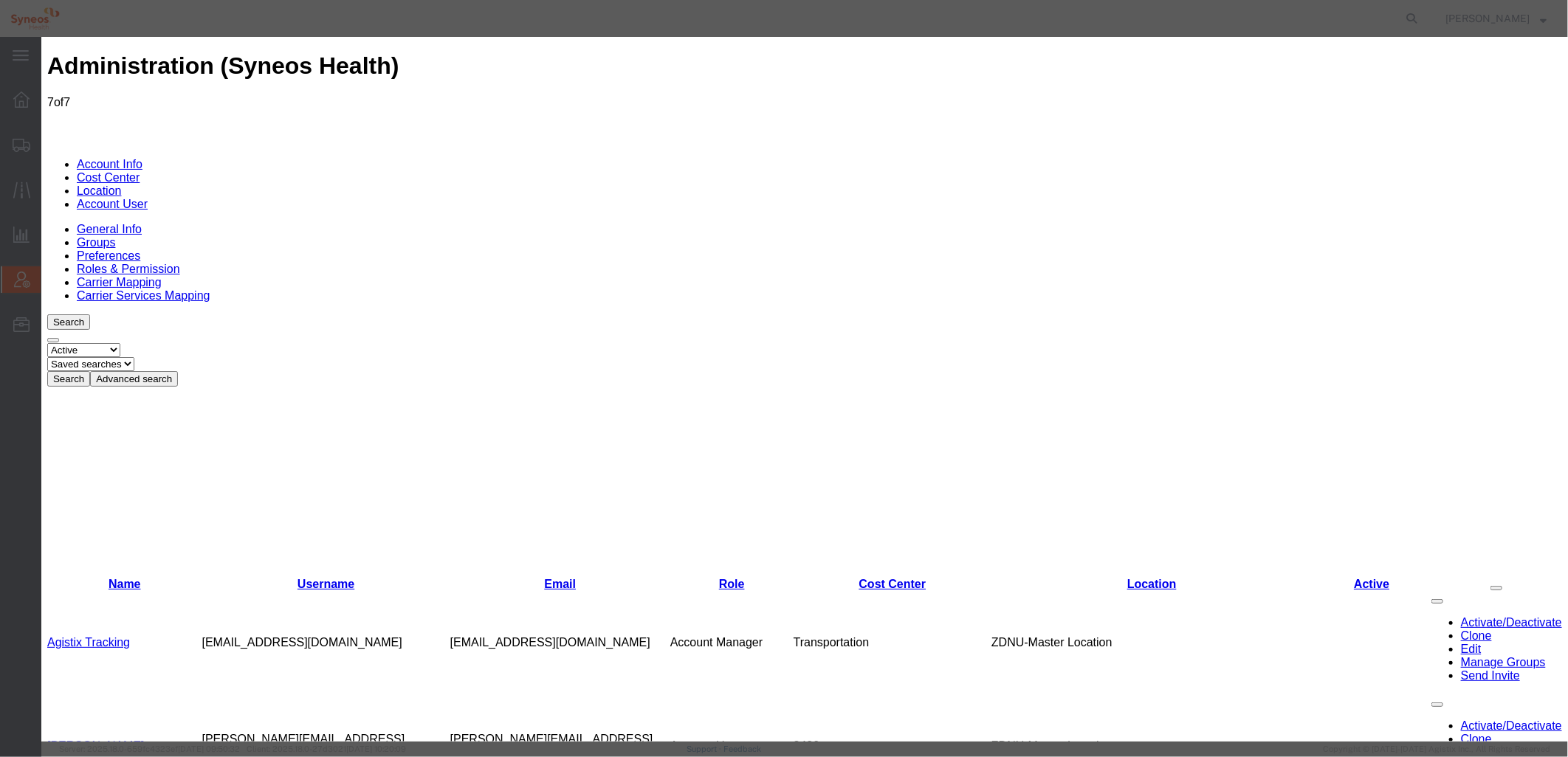
select select "DEPARTMENT"
drag, startPoint x: 572, startPoint y: 217, endPoint x: 926, endPoint y: 221, distance: 354.0
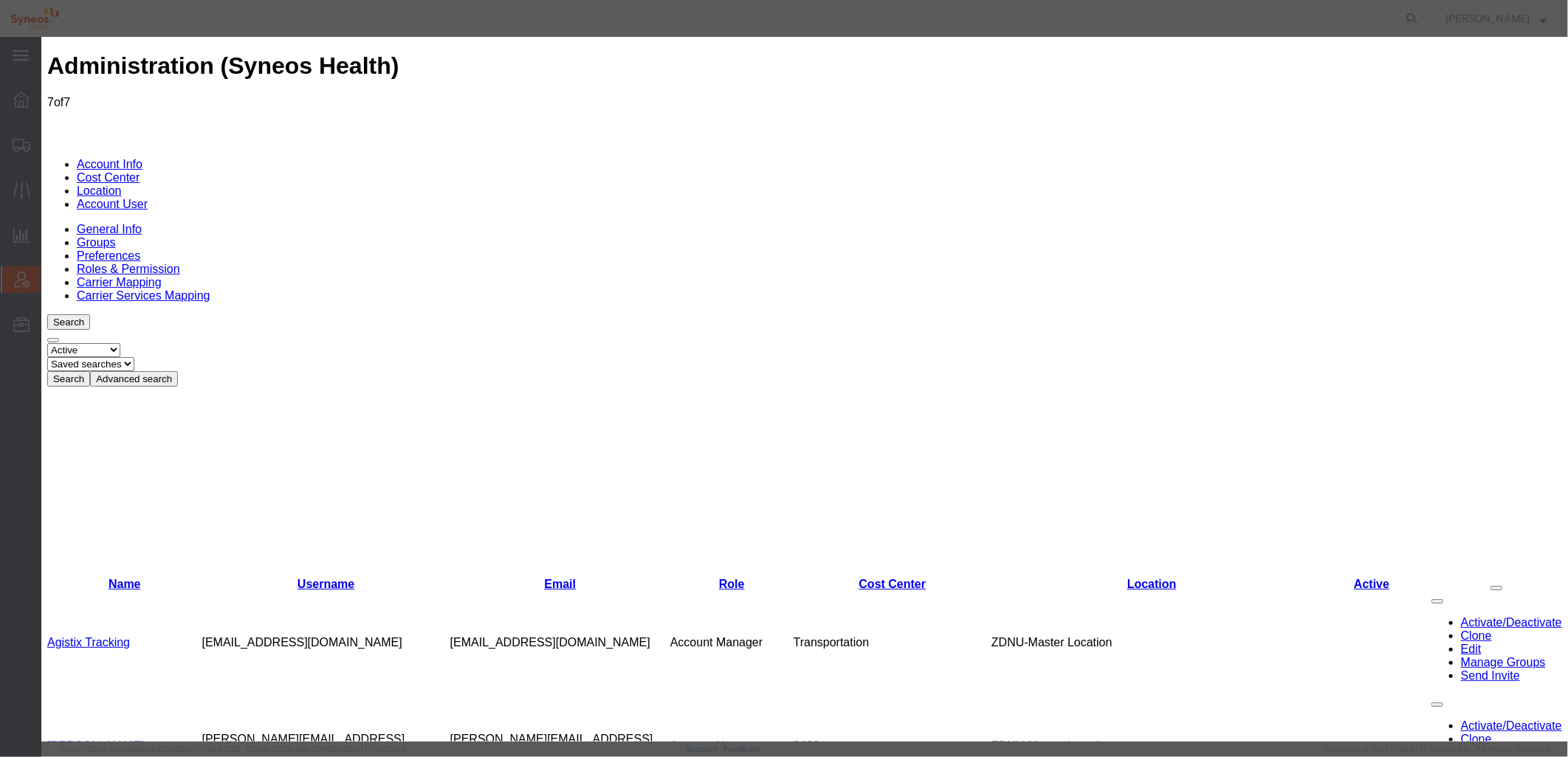
scroll to position [0, 0]
type input "b"
type input "s"
type input "beo"
select select "{"locationId":"63774","street1":"[STREET_ADDRESS]","street2":"","oneLineAddress…"
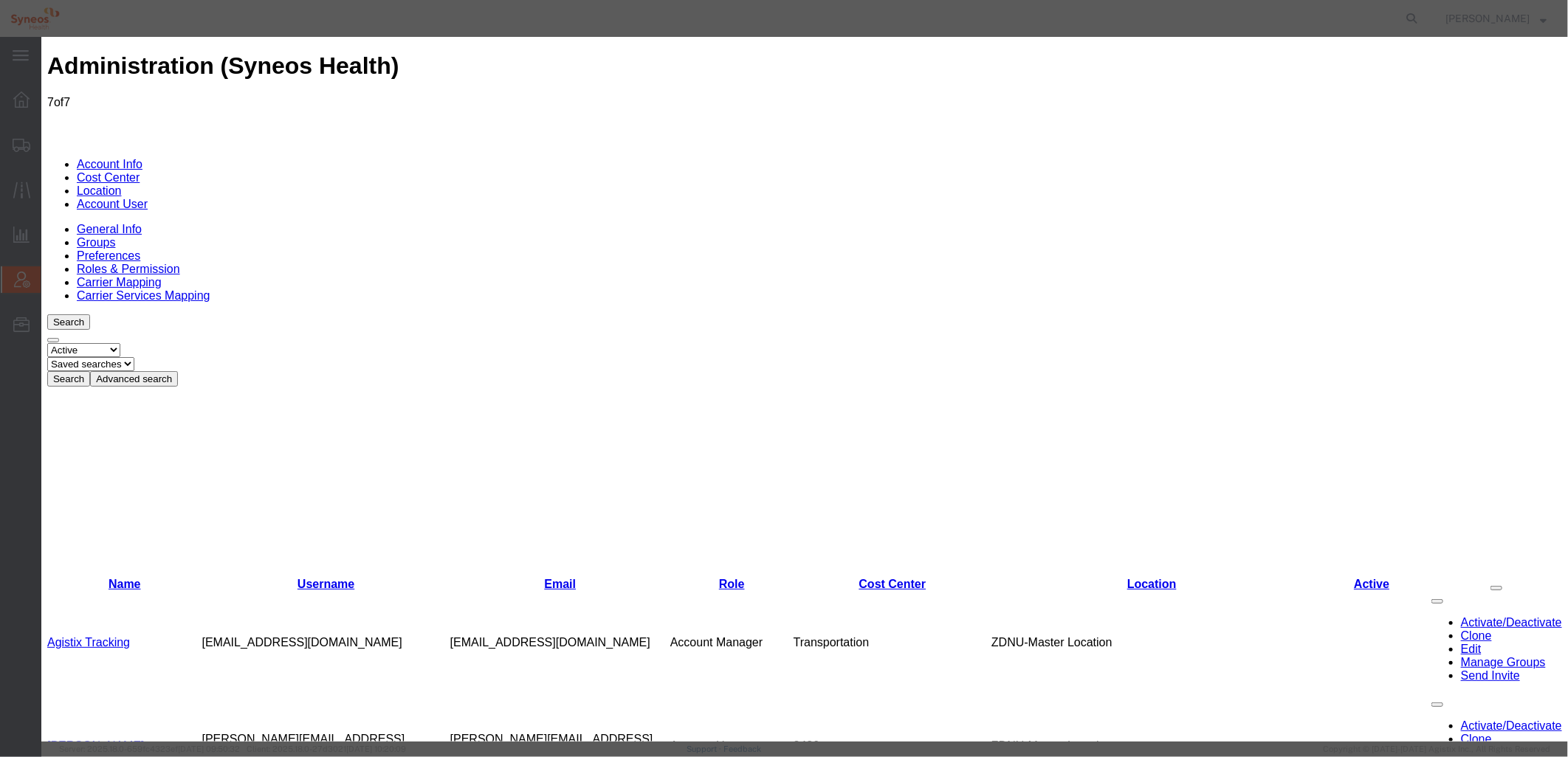
select select
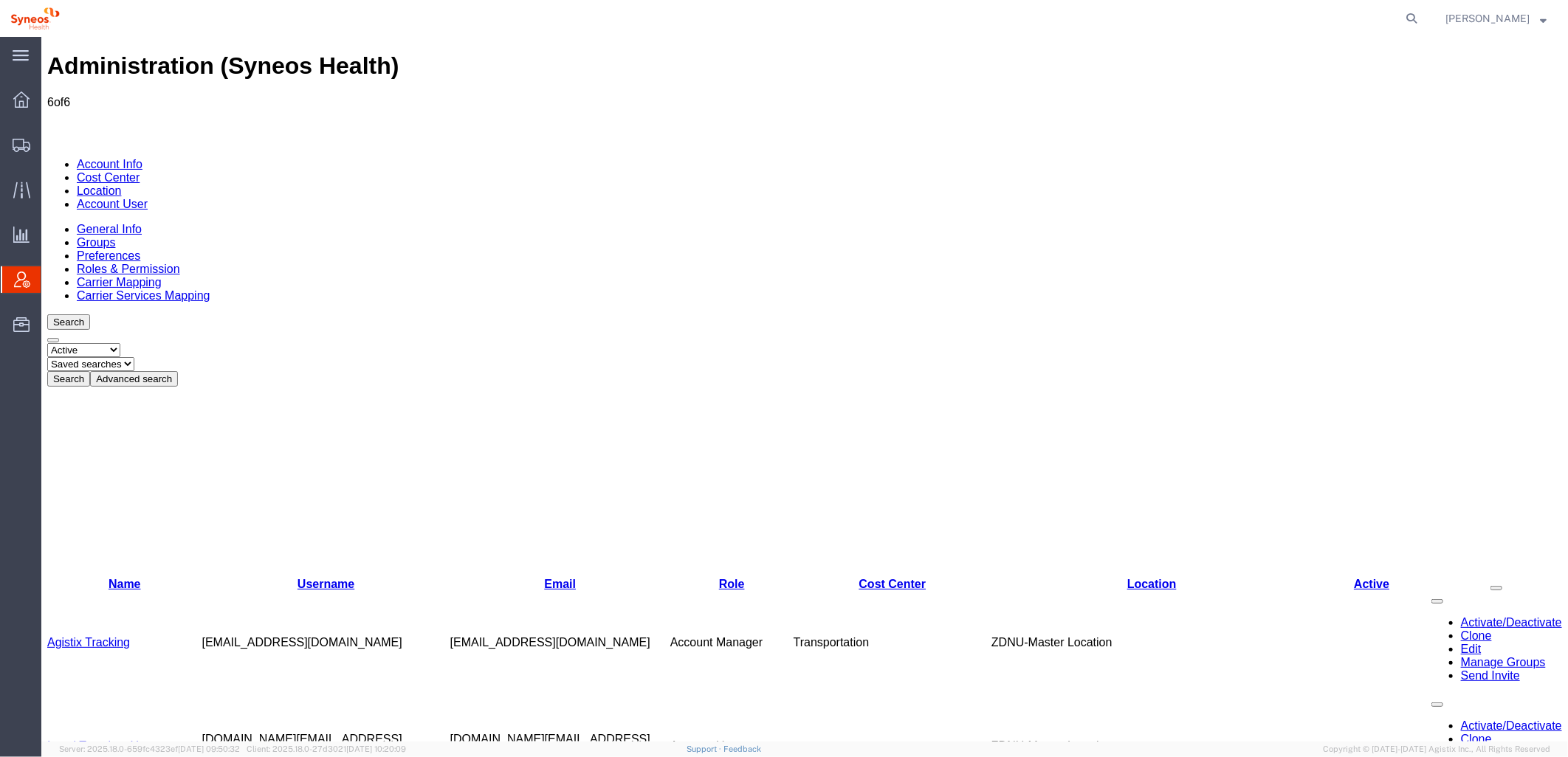
click at [1439, 401] on div "Administration (Syneos Health) 6 of 6 Account Info Cost Center Location Account…" at bounding box center [804, 742] width 1516 height 1380
